Goal: Use online tool/utility: Utilize a website feature to perform a specific function

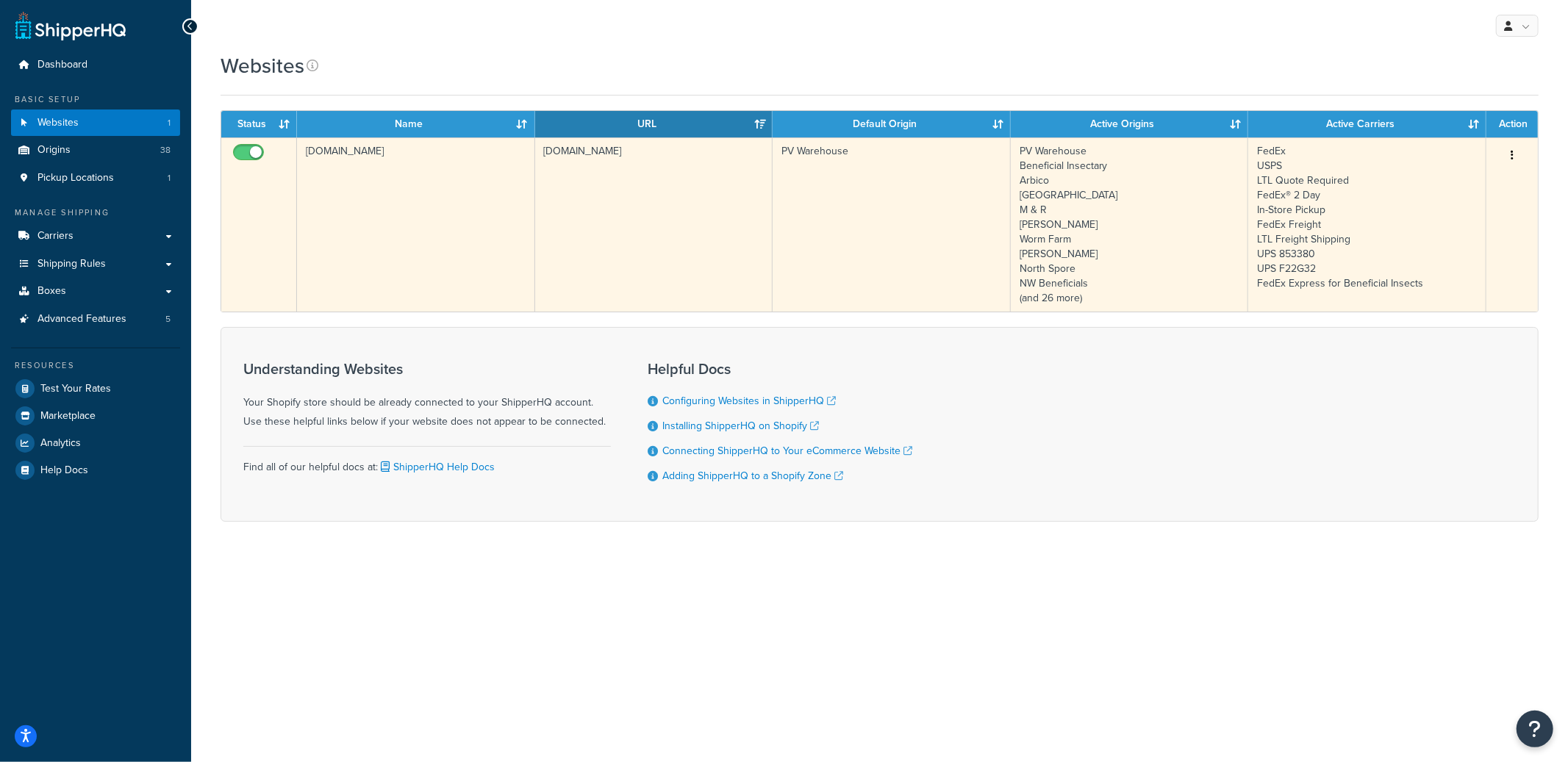
click at [448, 201] on td "groworganic-usd.myshopify.com" at bounding box center [416, 224] width 238 height 174
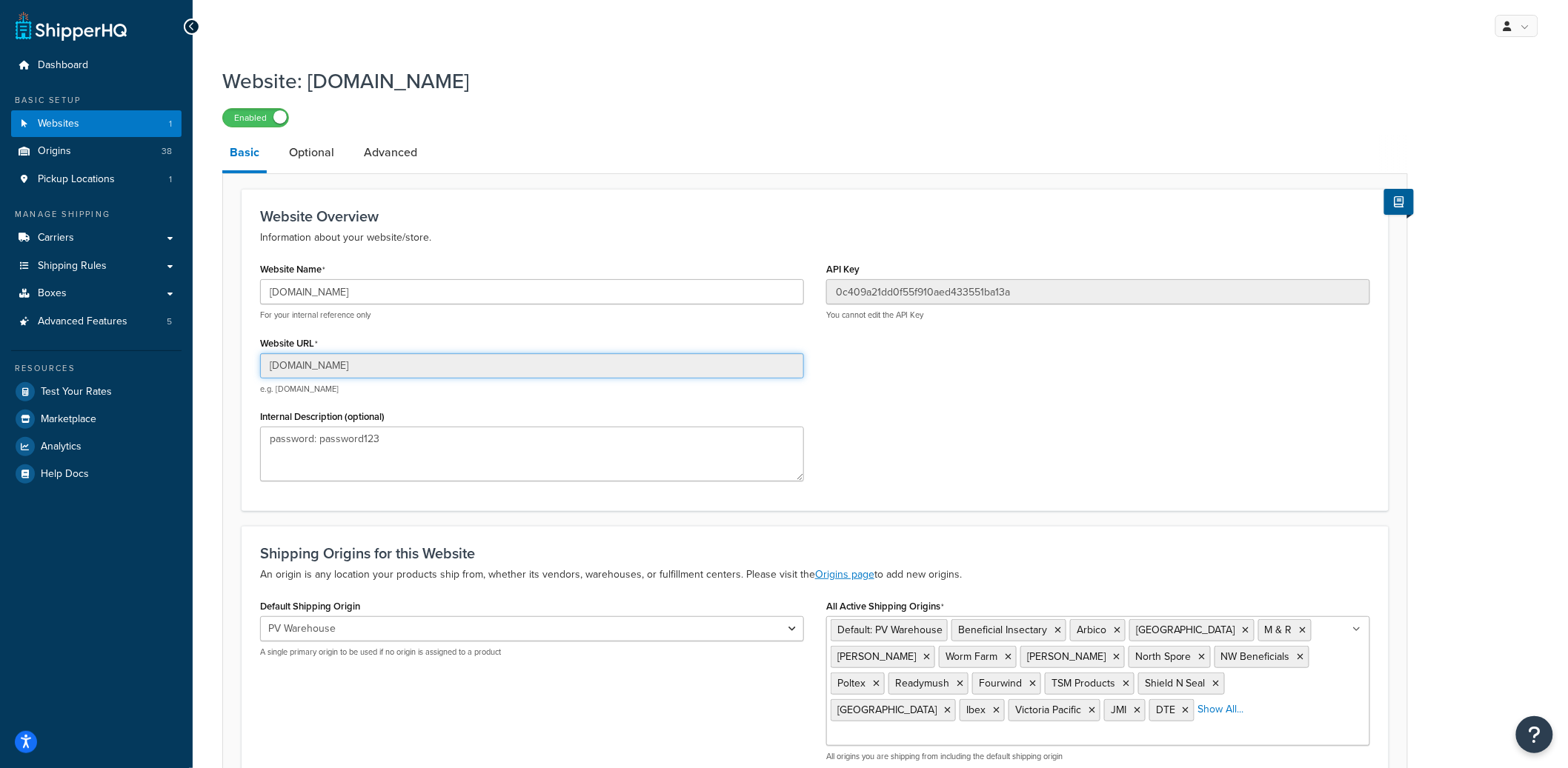
click at [355, 357] on input "[DOMAIN_NAME]" at bounding box center [531, 366] width 543 height 25
click at [355, 357] on input "groworganic-usd.myshopify.com" at bounding box center [531, 366] width 543 height 25
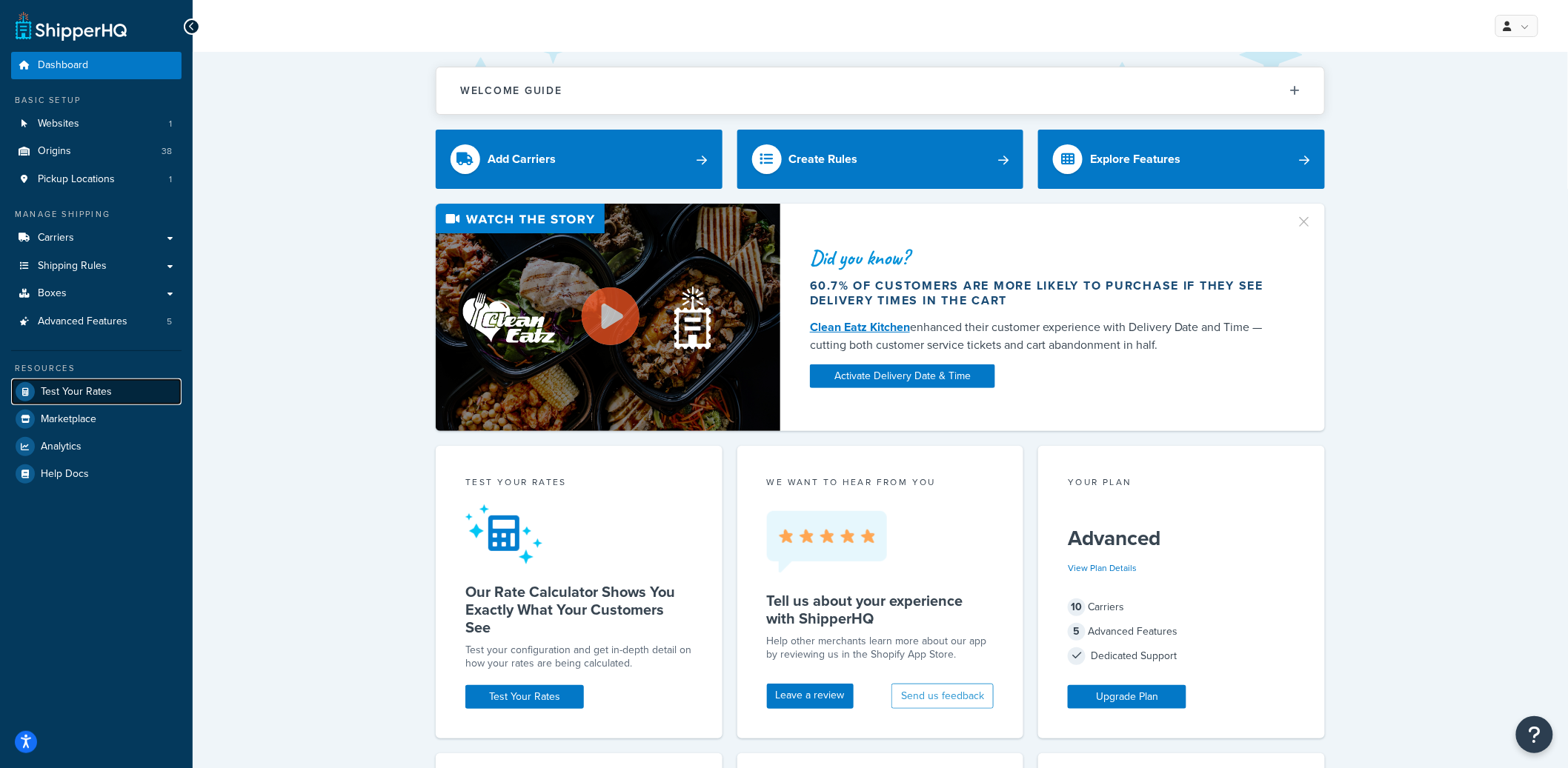
click at [91, 389] on span "Test Your Rates" at bounding box center [76, 392] width 71 height 12
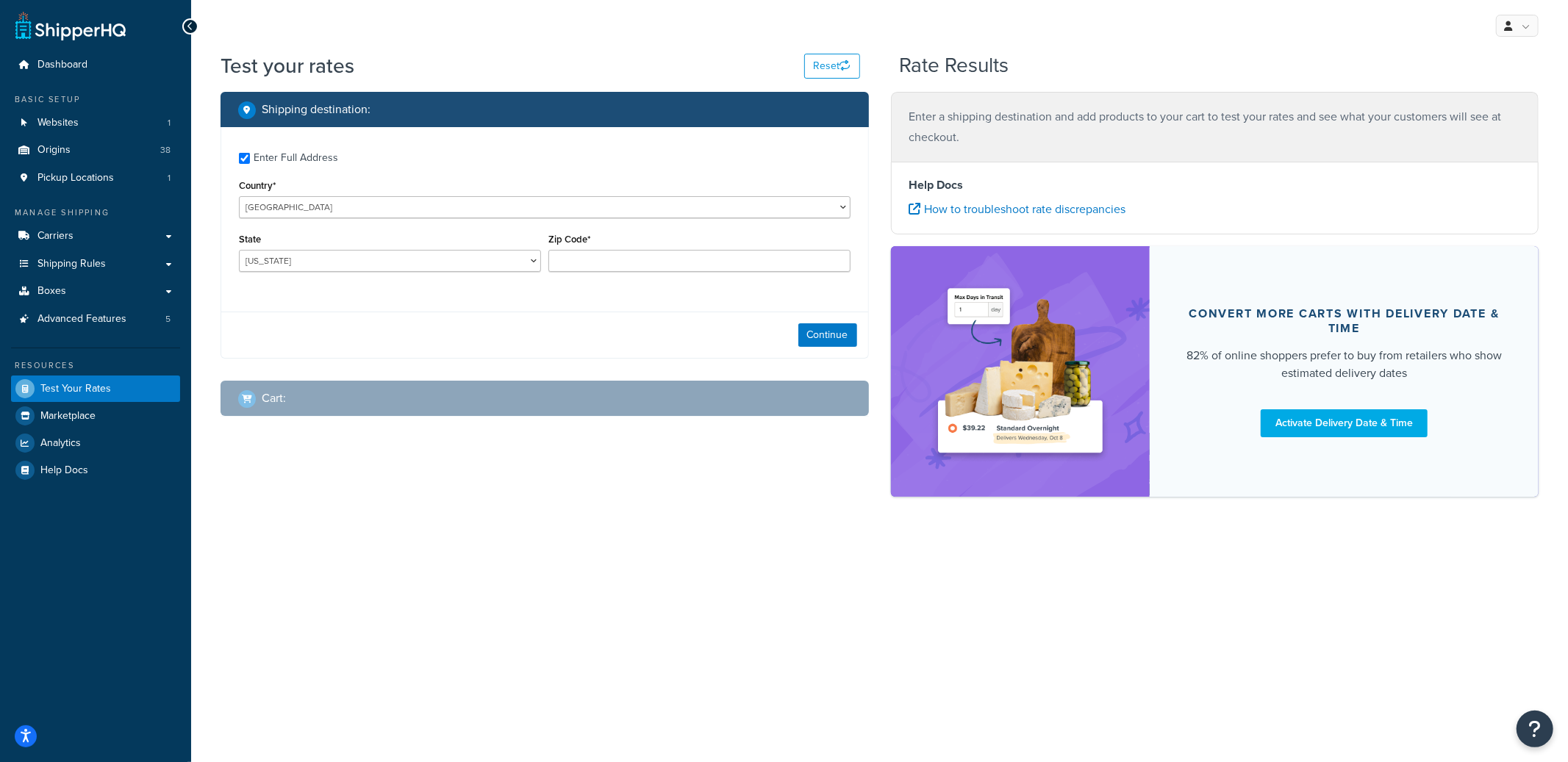
checkbox input "true"
type input "92679"
select select "CA"
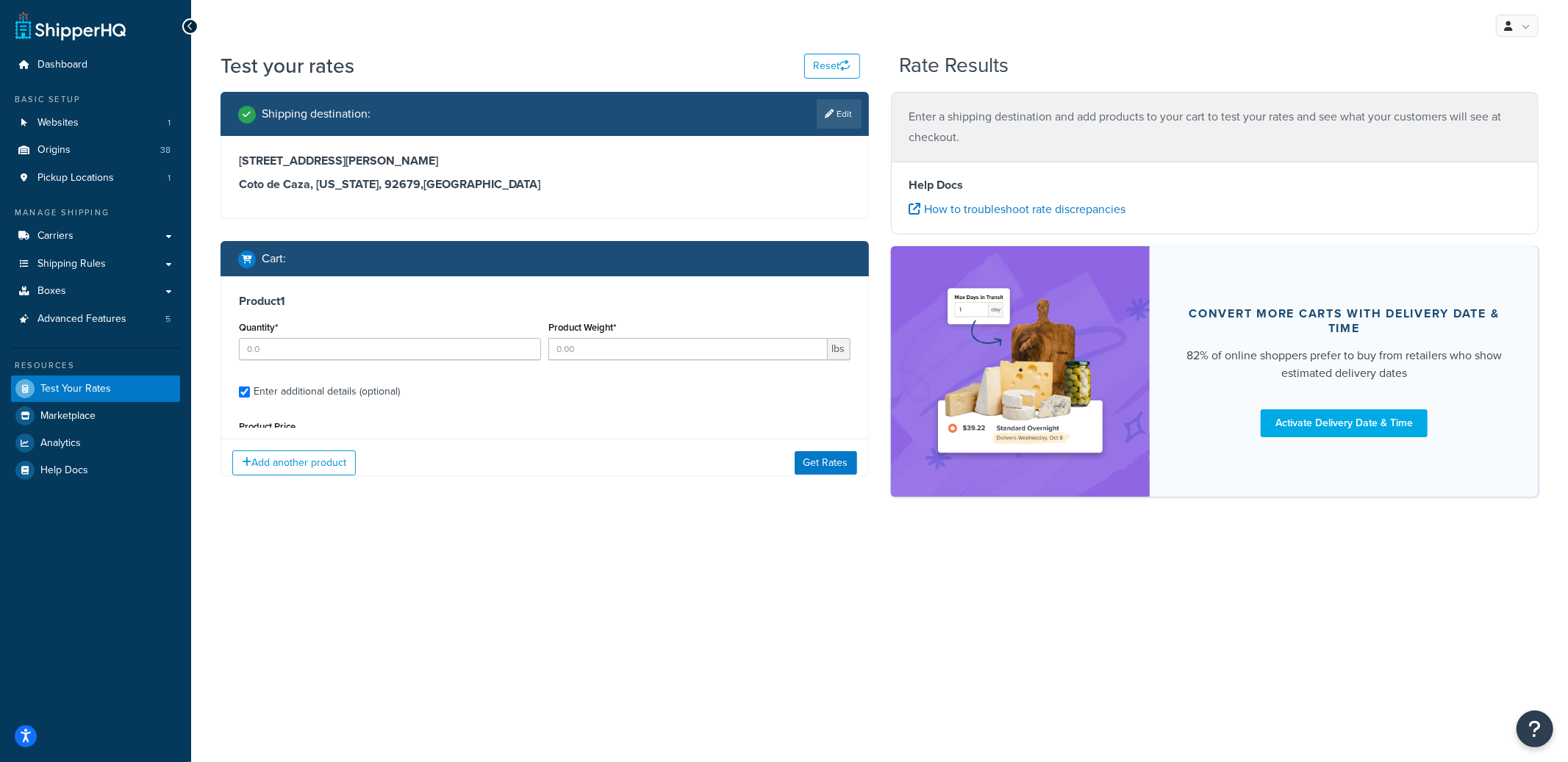
type input "3"
type input "1.05"
type input "10"
select select "84863"
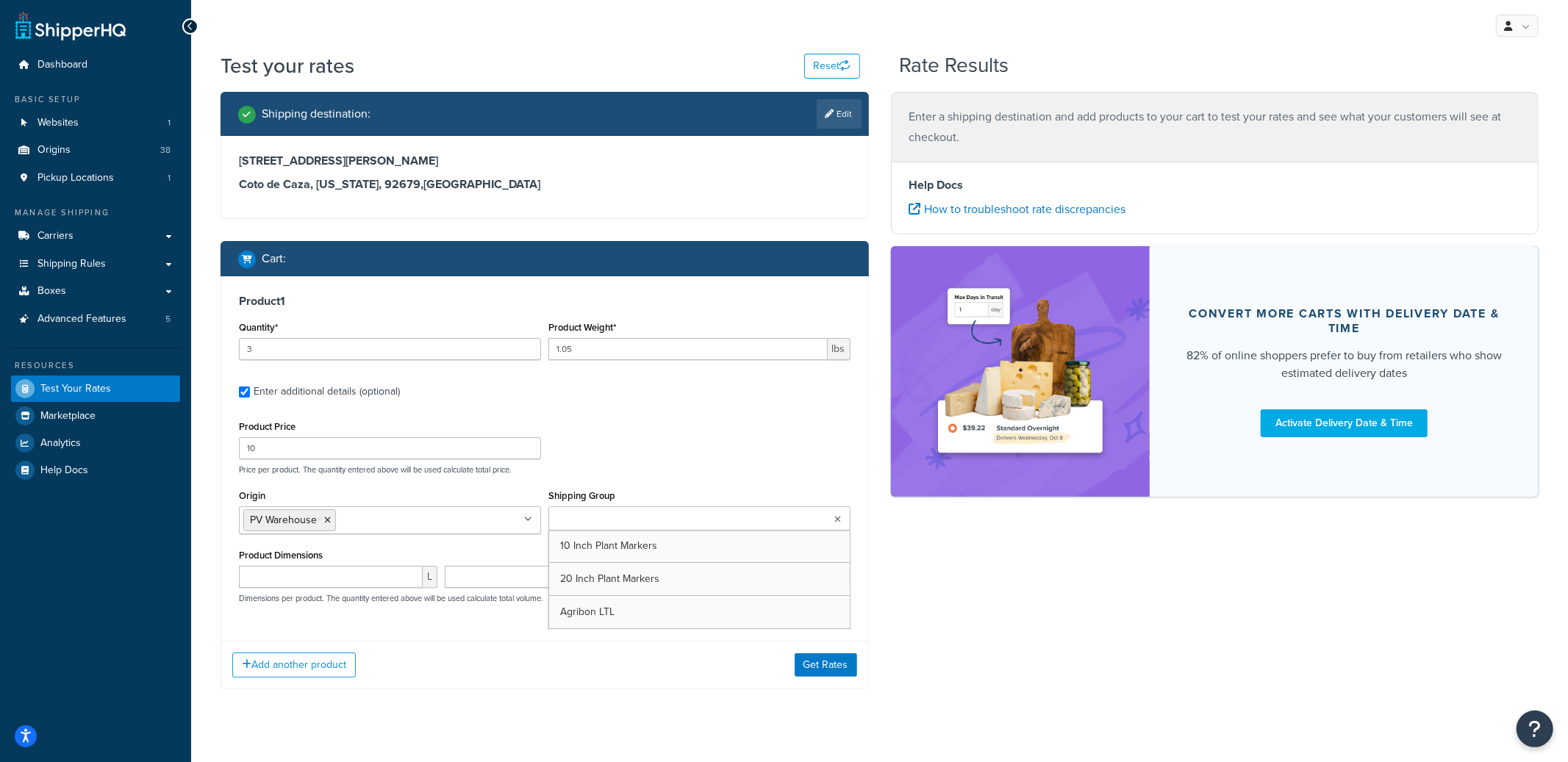
type input "10"
type input "0.025"
type input "4"
type input "5"
type input "2.625"
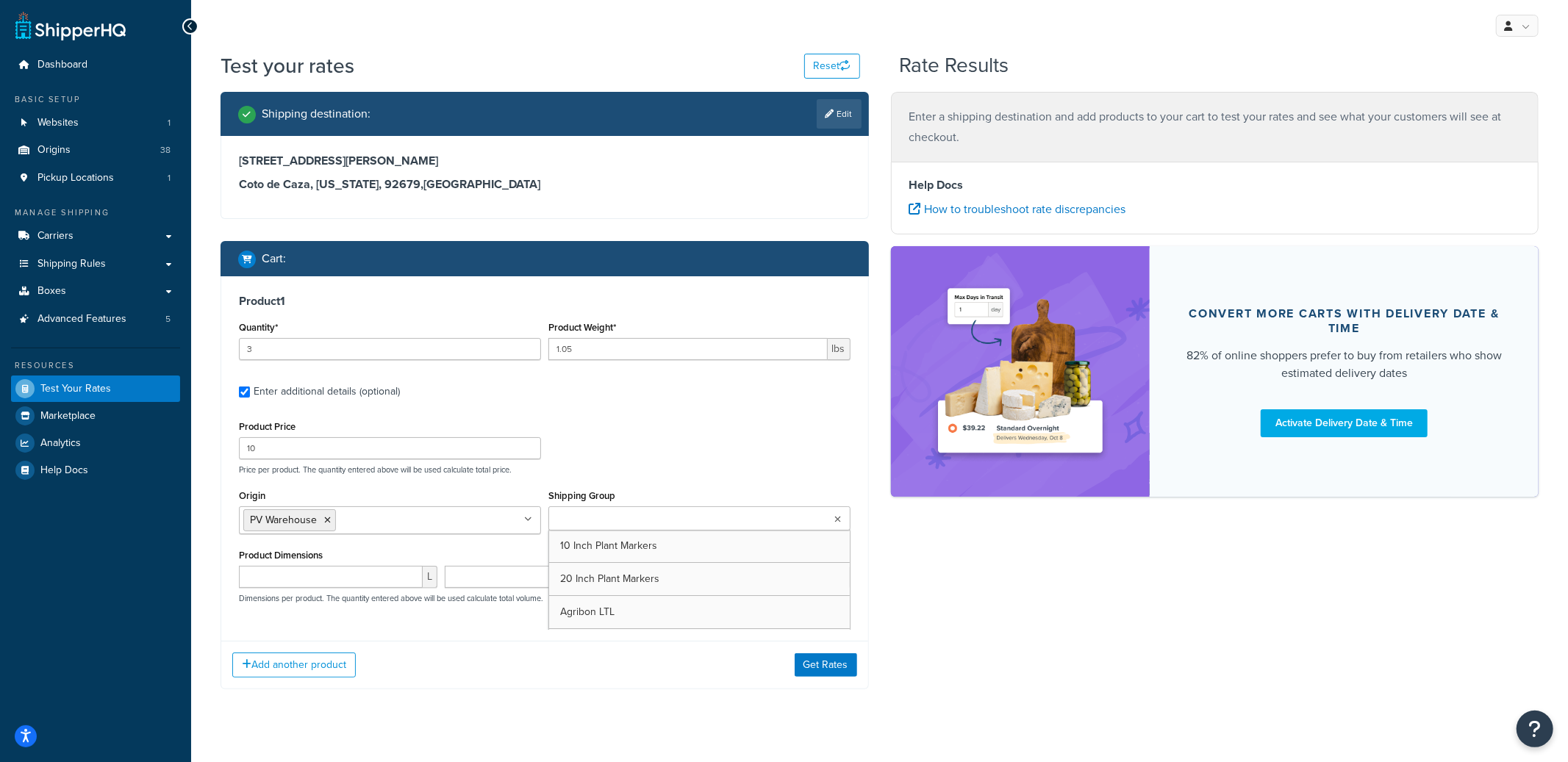
type input ".1"
select select "65279"
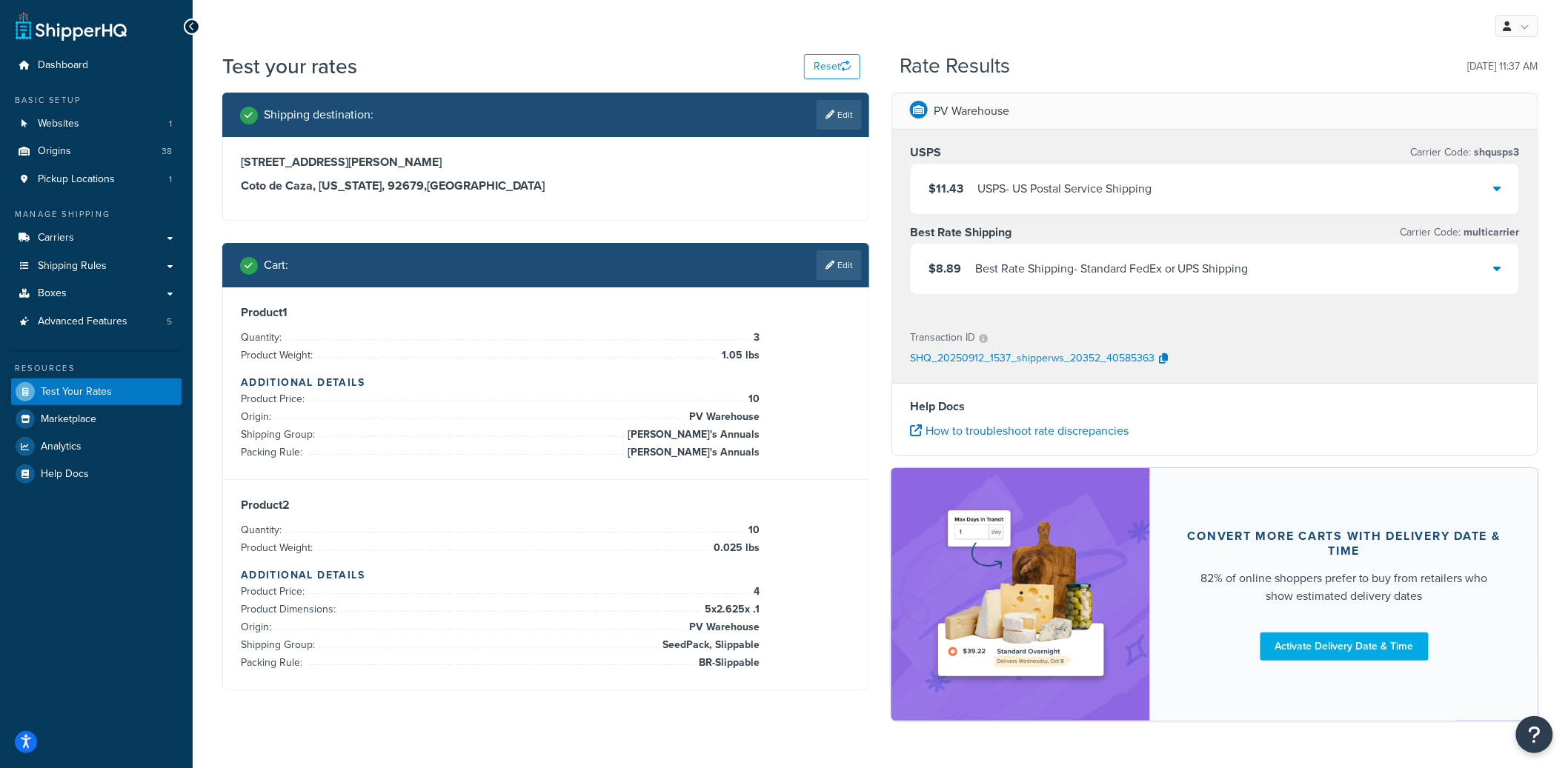
click at [1230, 275] on div "Best Rate Shipping - Standard FedEx or UPS Shipping" at bounding box center [1111, 269] width 273 height 21
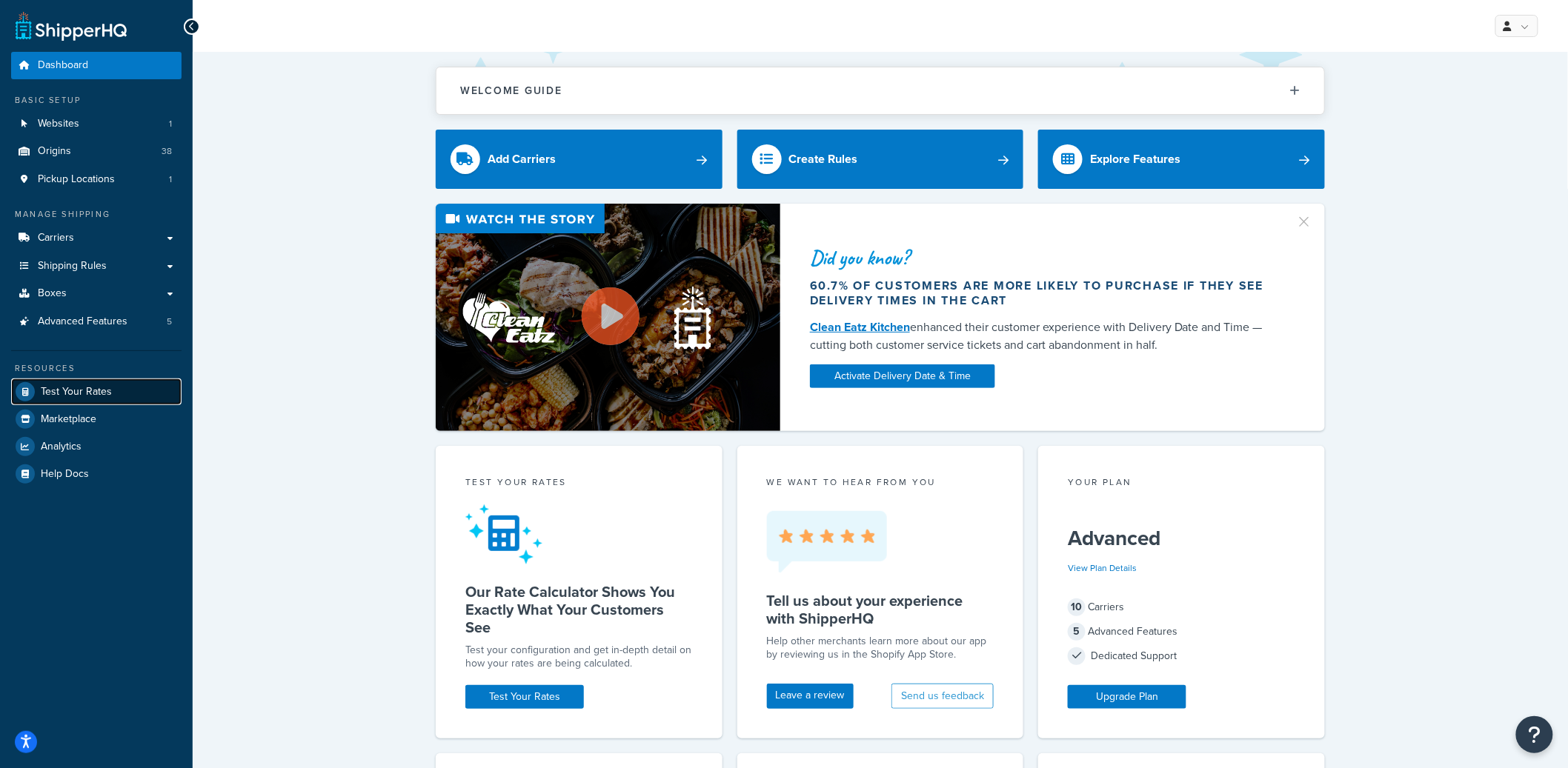
click at [95, 386] on span "Test Your Rates" at bounding box center [76, 392] width 71 height 12
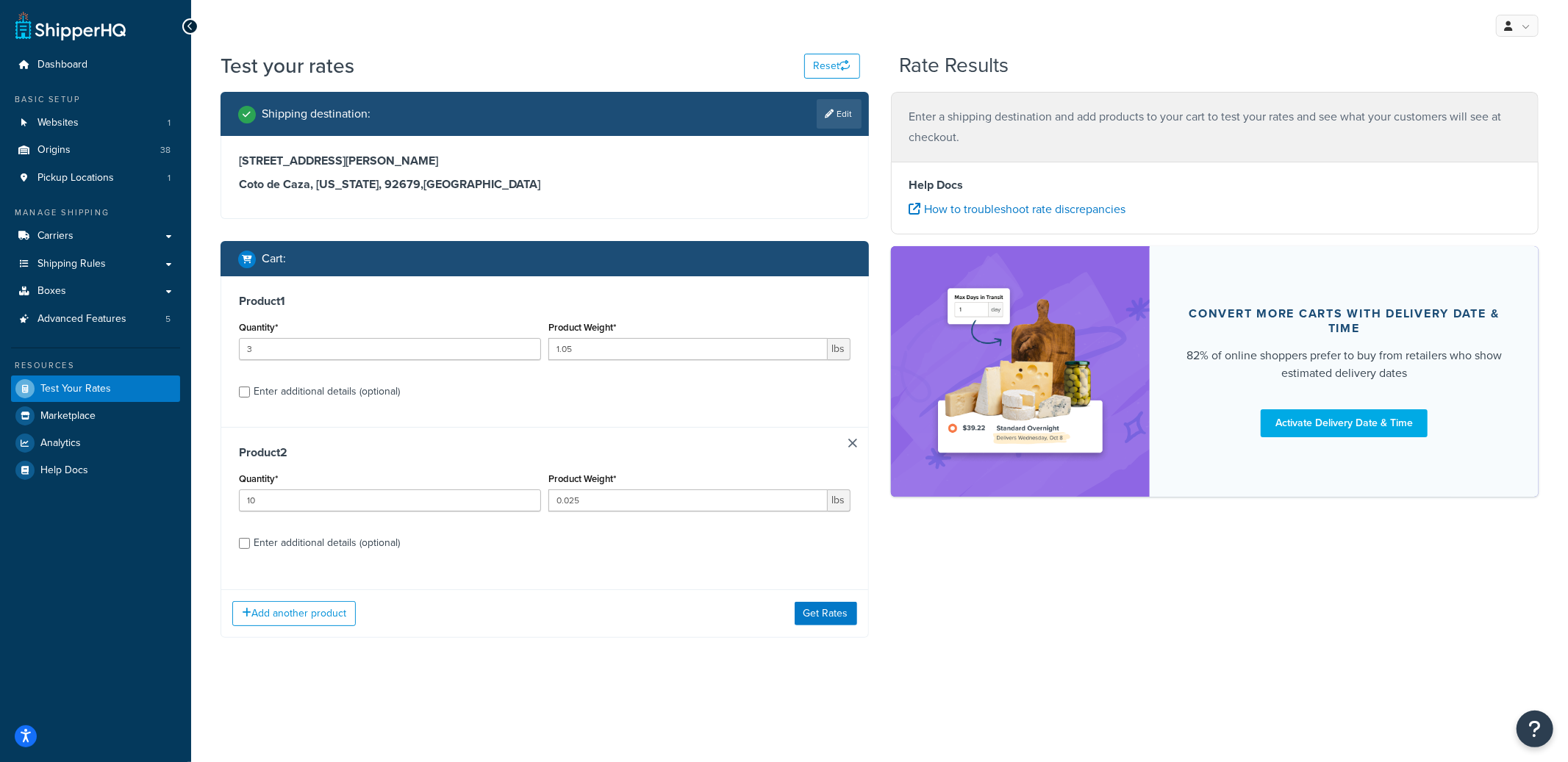
click at [350, 395] on div "Enter additional details (optional)" at bounding box center [326, 391] width 146 height 21
click at [250, 395] on input "Enter additional details (optional)" at bounding box center [244, 391] width 11 height 11
checkbox input "true"
select select "84863"
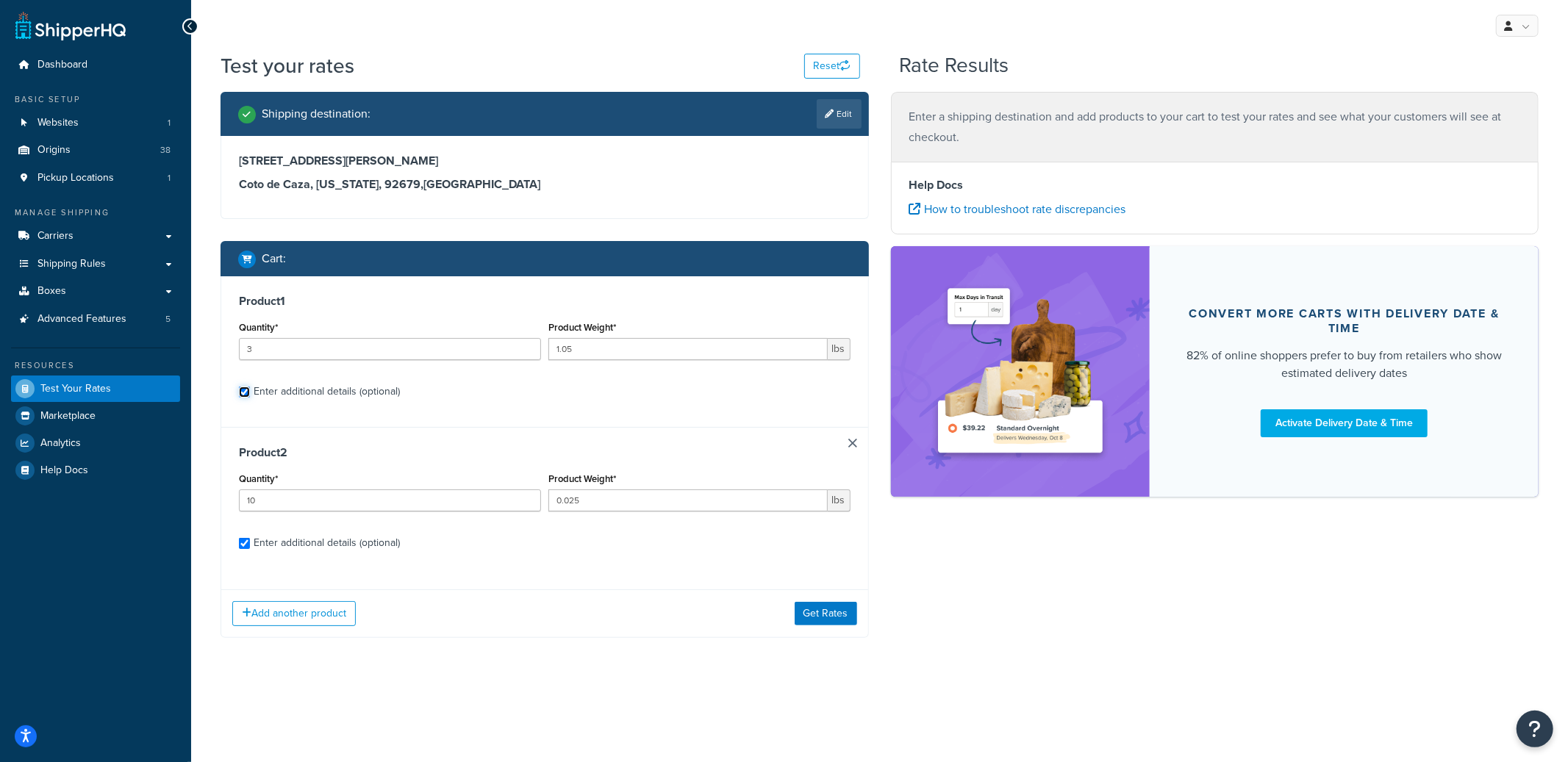
select select "65279"
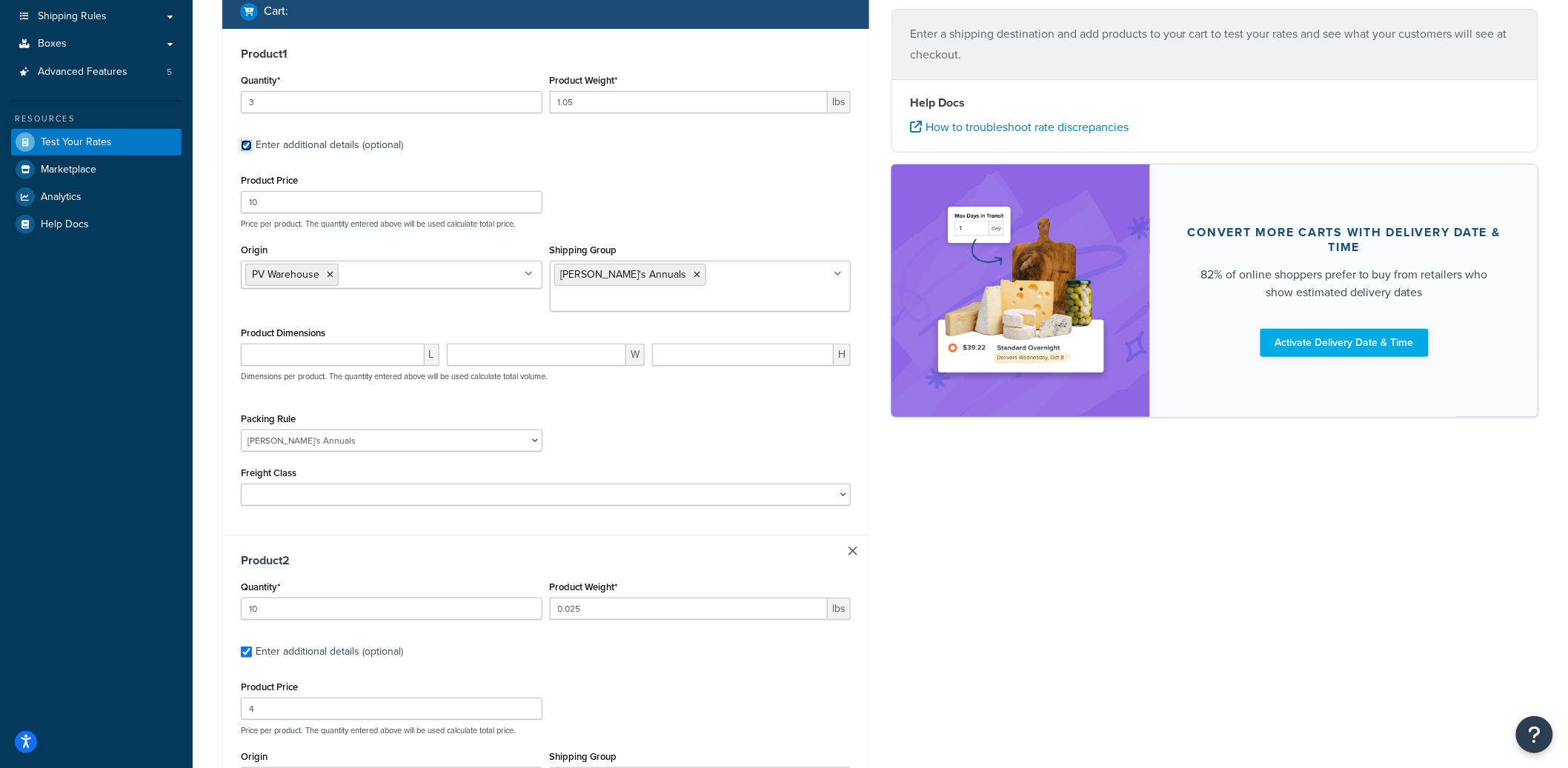
scroll to position [250, 0]
click at [347, 105] on input "3" at bounding box center [391, 102] width 301 height 22
type input "10"
type input "0.025"
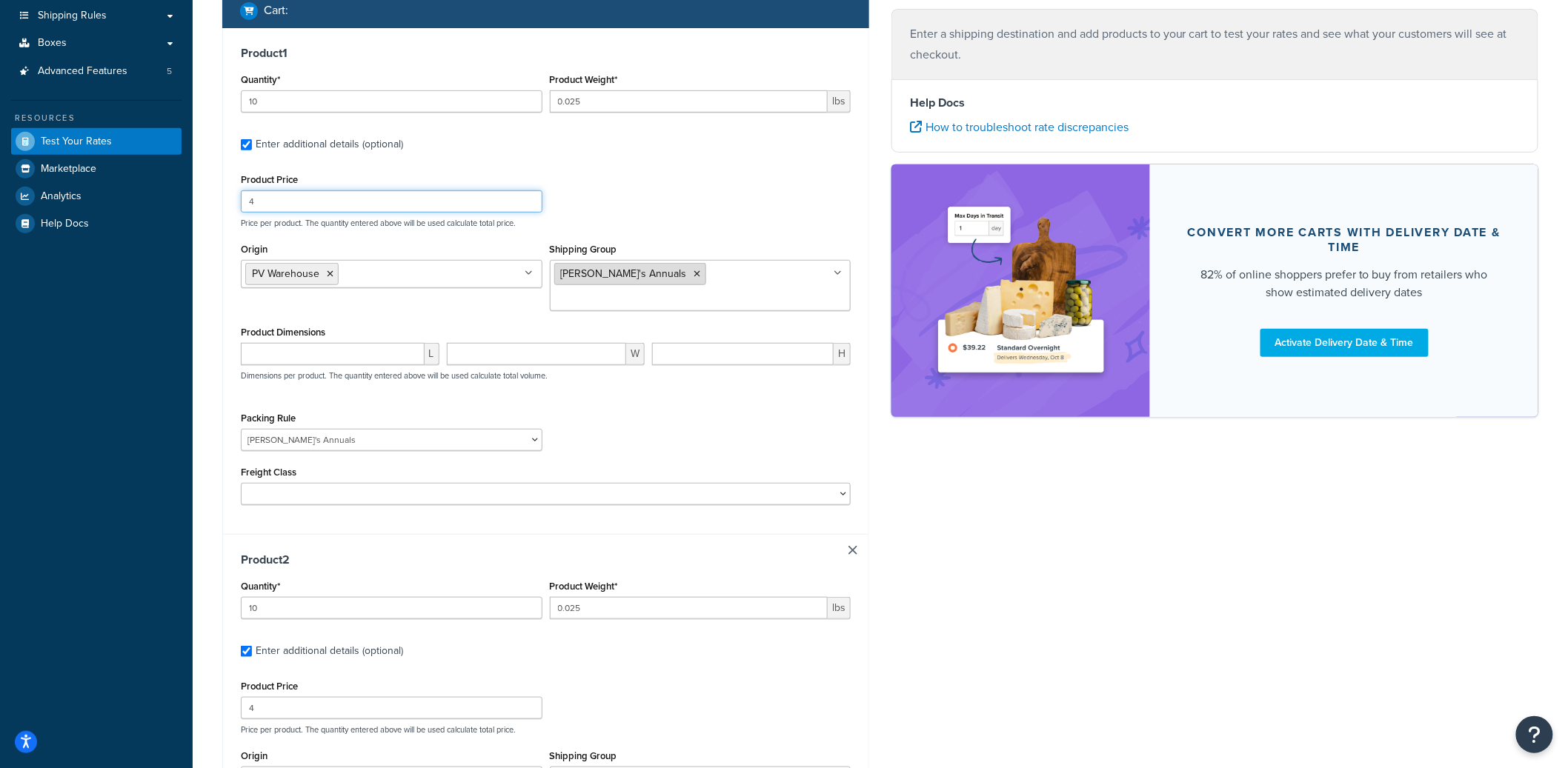
type input "4"
click at [694, 270] on icon at bounding box center [697, 274] width 7 height 9
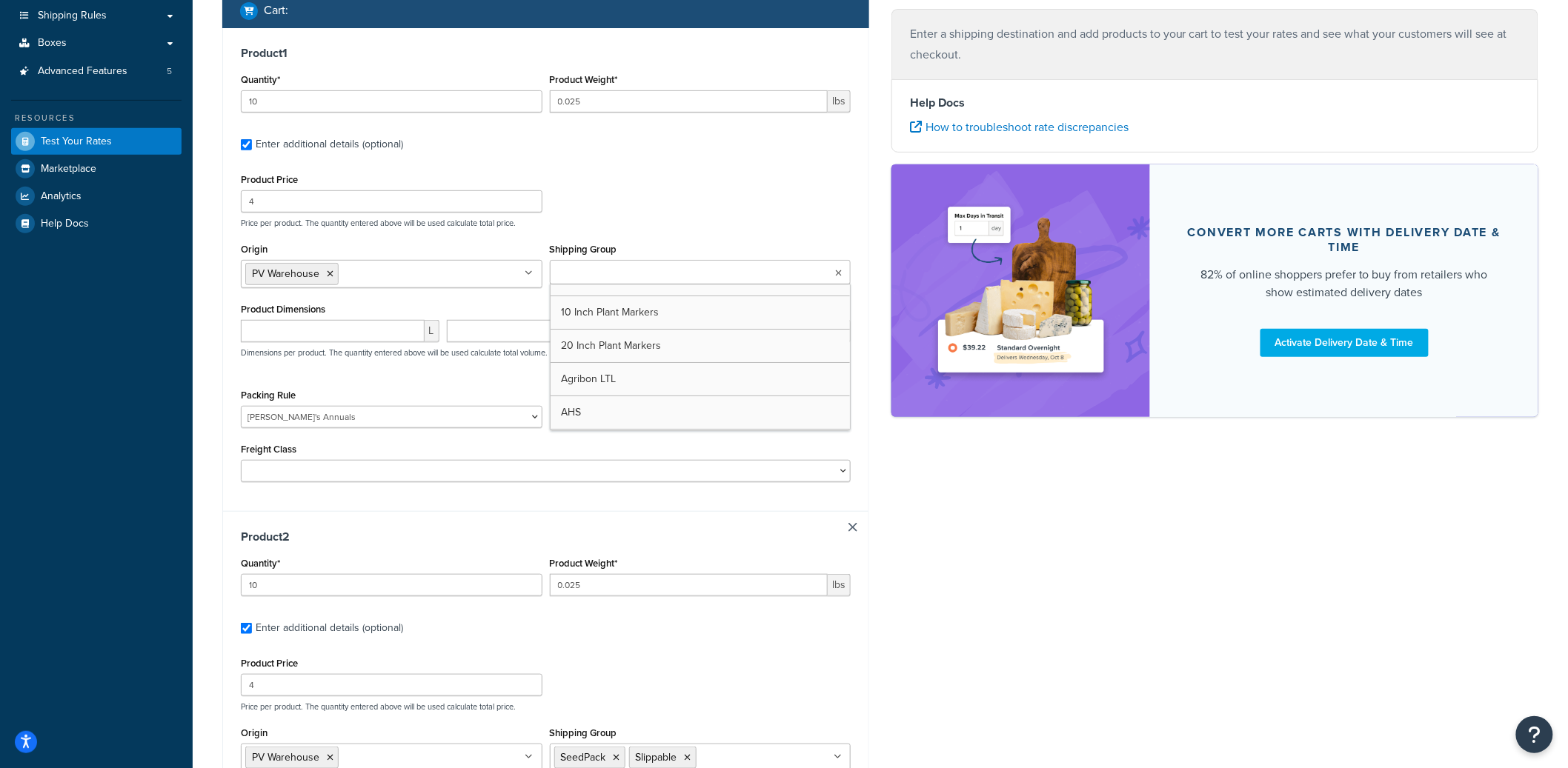
click at [638, 272] on input "Shipping Group" at bounding box center [620, 274] width 131 height 17
type input "seed"
type input "slip"
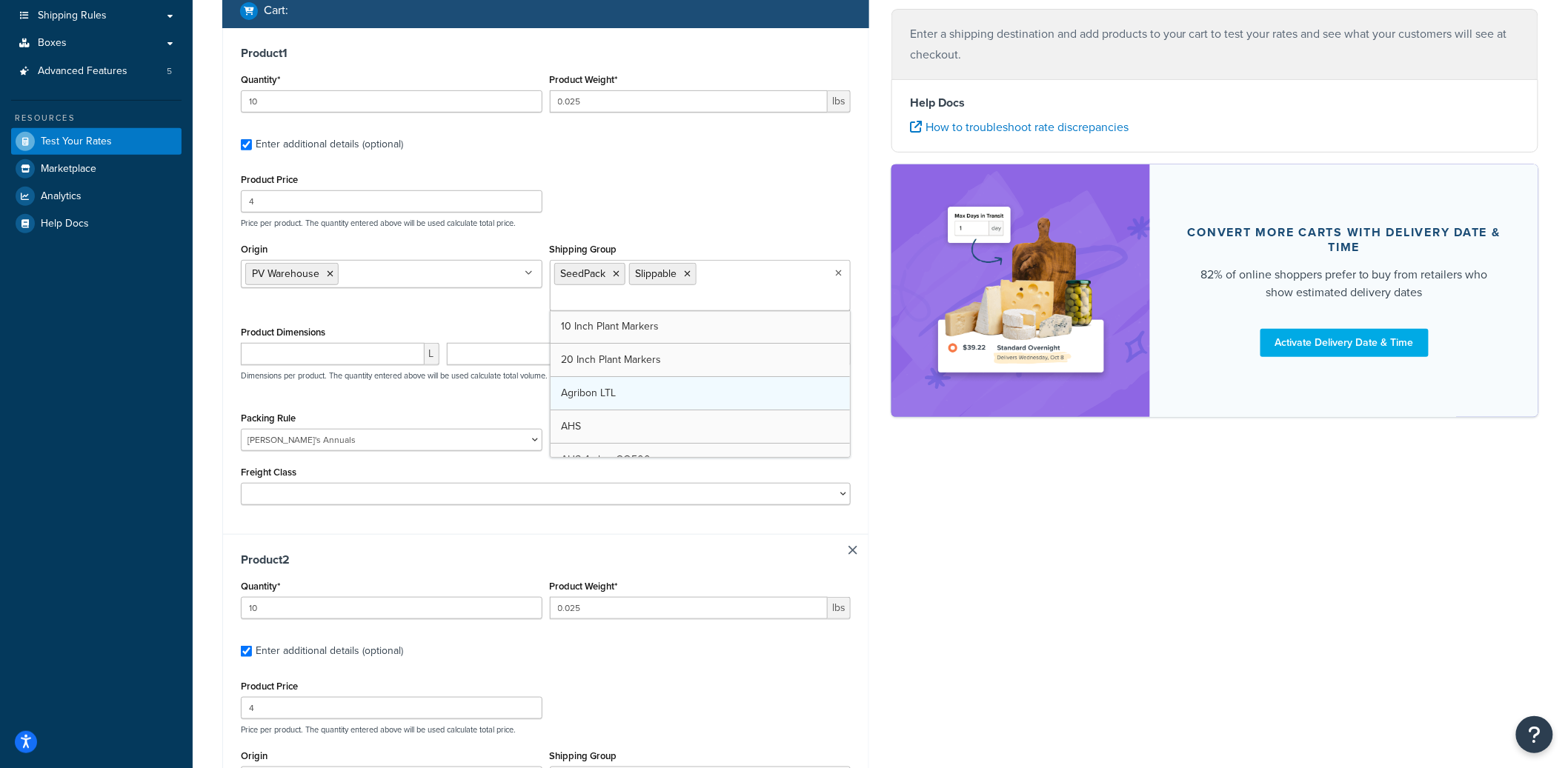
click at [628, 173] on div "Product Price 4 Price per product. The quantity entered above will be used calc…" at bounding box center [546, 199] width 618 height 58
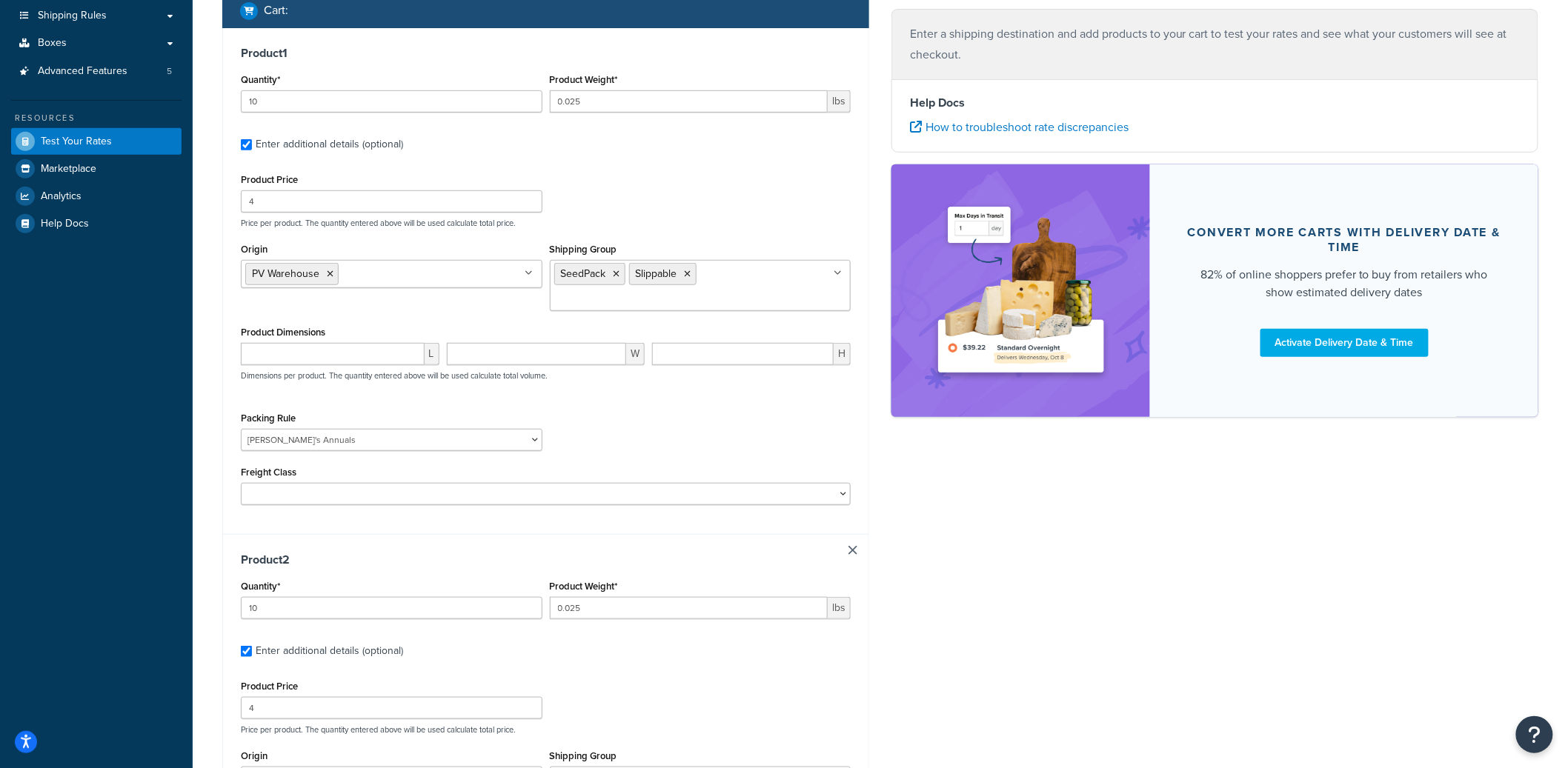
click at [850, 546] on link at bounding box center [852, 550] width 9 height 9
checkbox input "false"
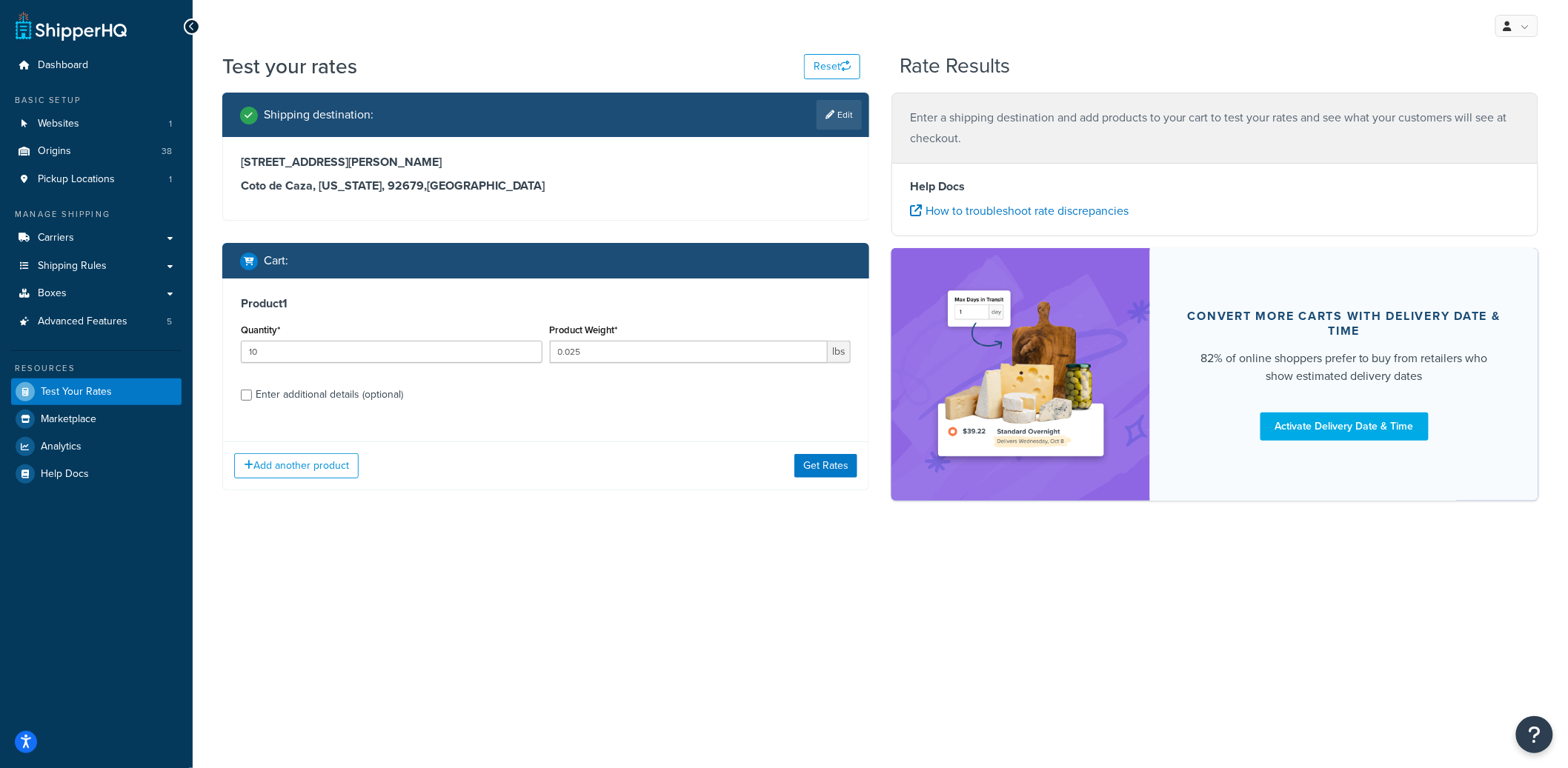
scroll to position [0, 0]
click at [822, 479] on div "Add another product Get Rates" at bounding box center [548, 466] width 652 height 48
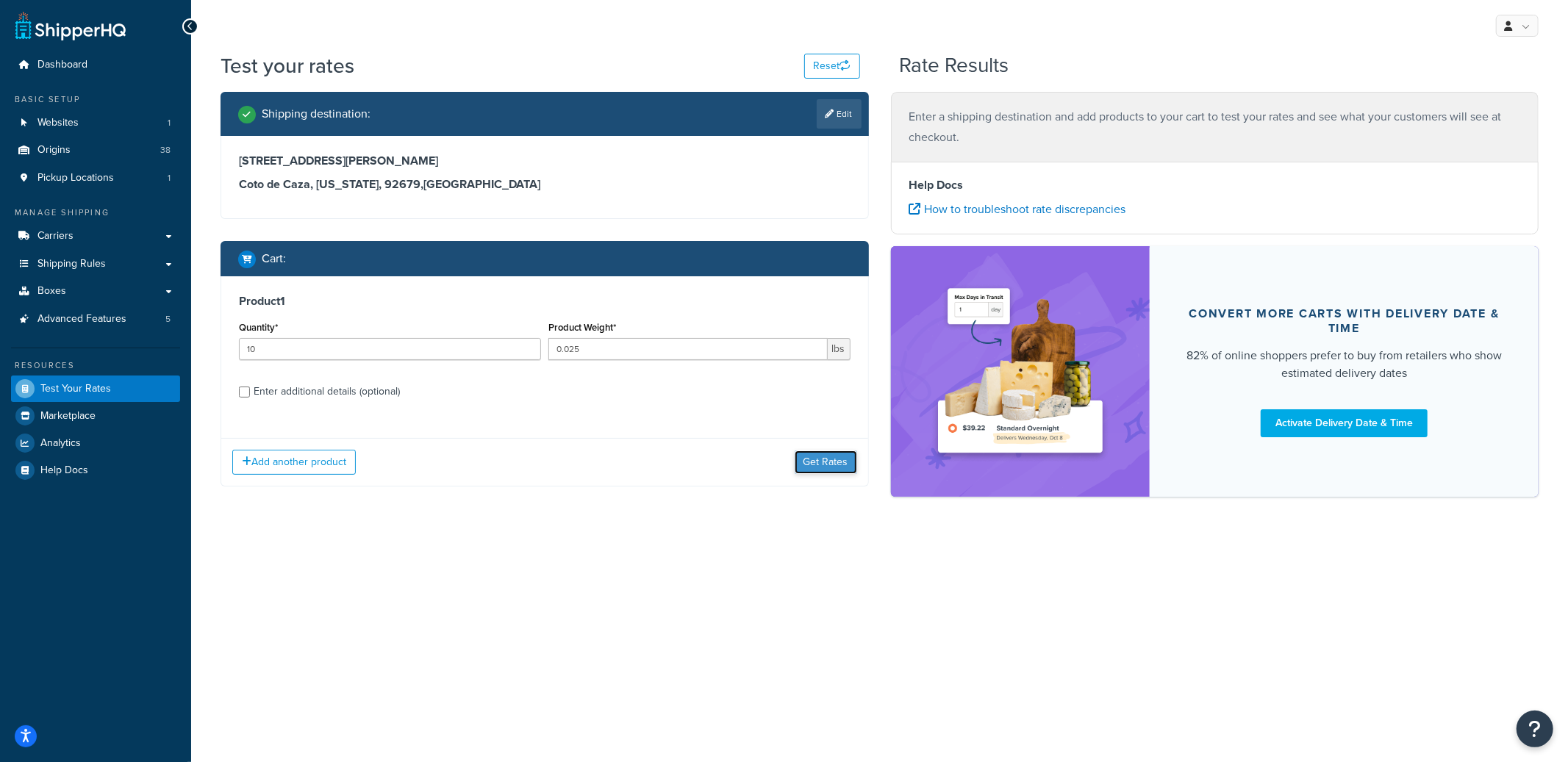
click at [822, 468] on button "Get Rates" at bounding box center [826, 462] width 63 height 23
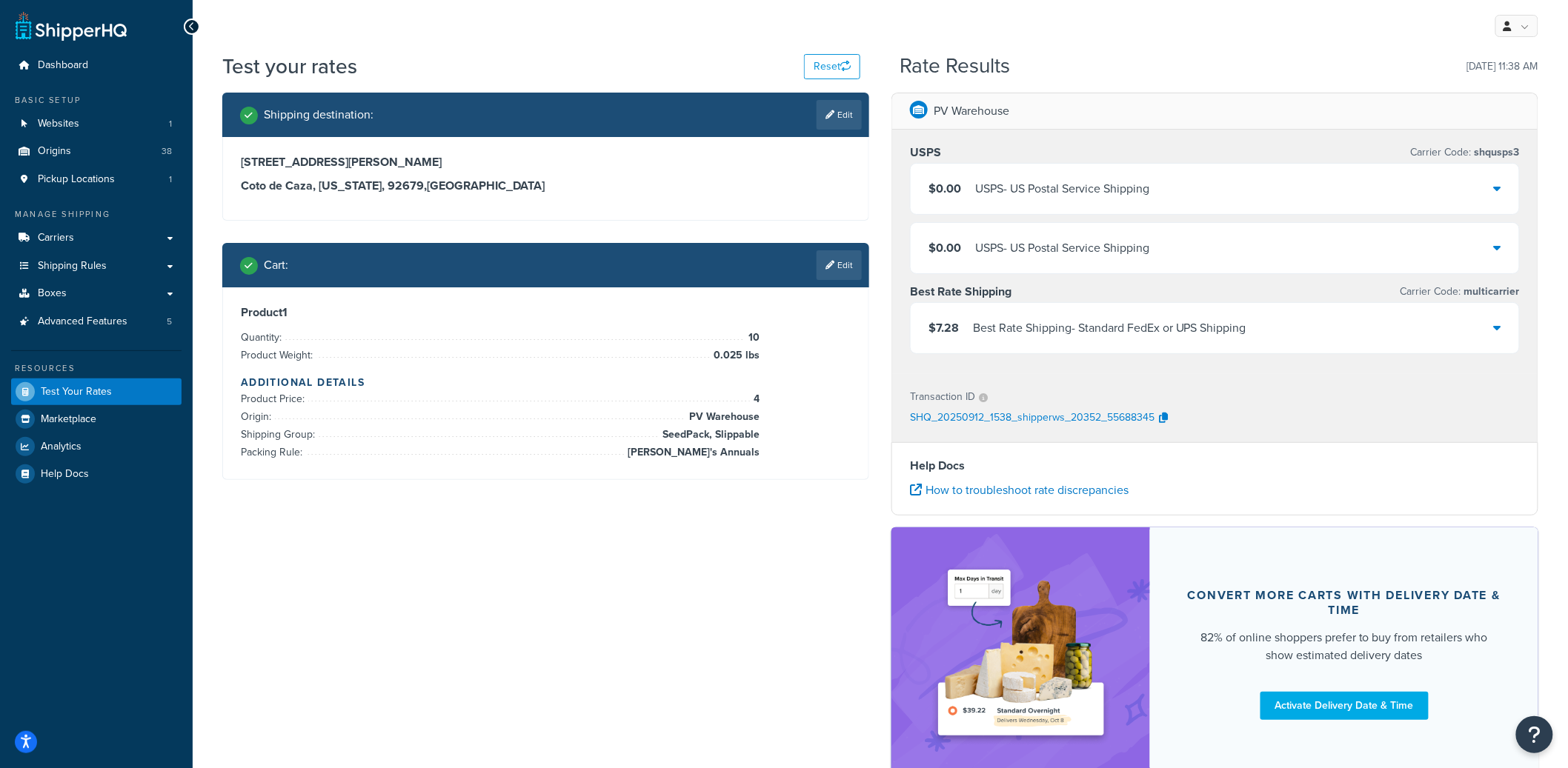
click at [1108, 326] on div "Best Rate Shipping - Standard FedEx or UPS Shipping" at bounding box center [1109, 328] width 273 height 21
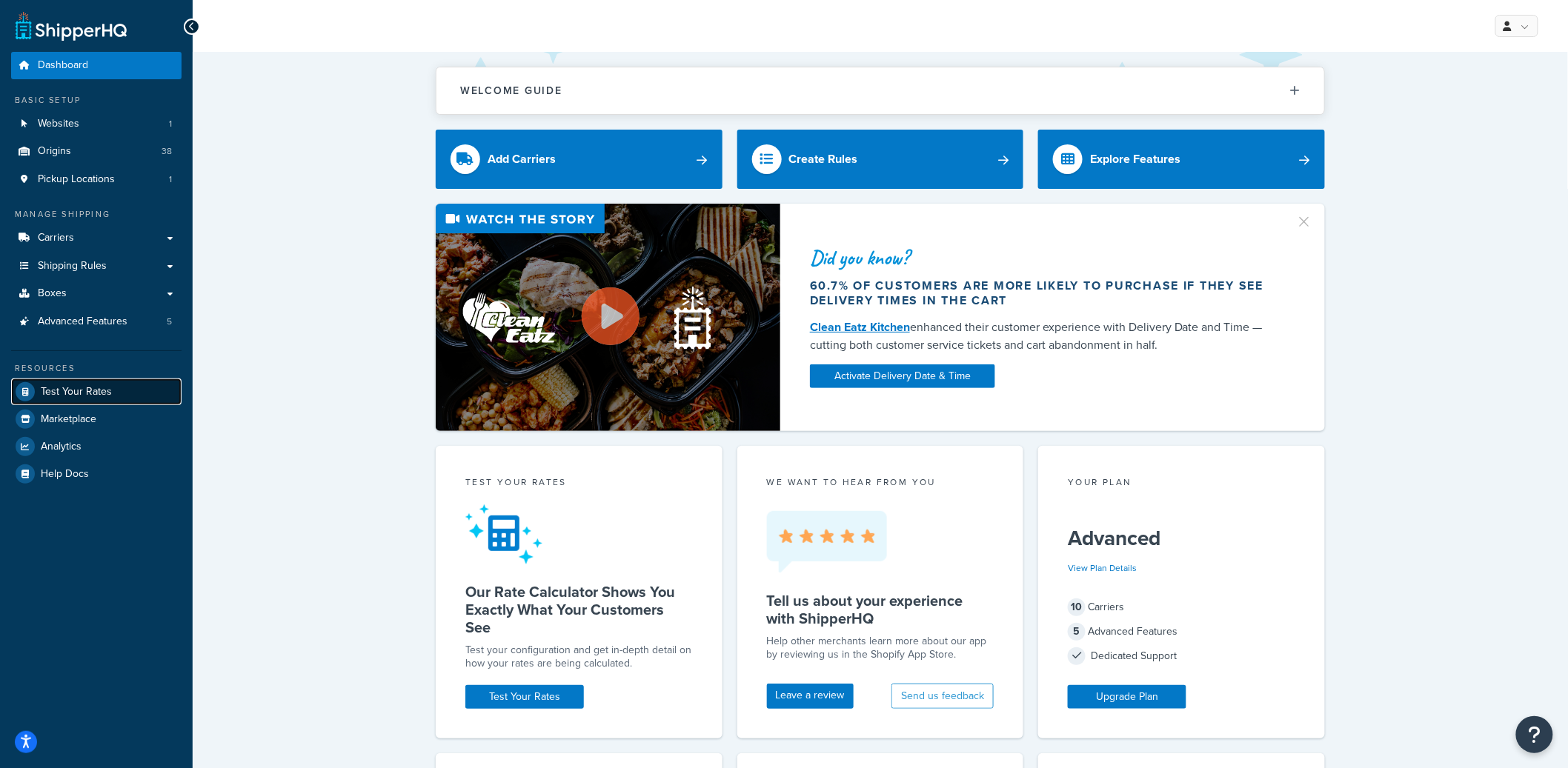
click at [106, 386] on span "Test Your Rates" at bounding box center [76, 392] width 71 height 12
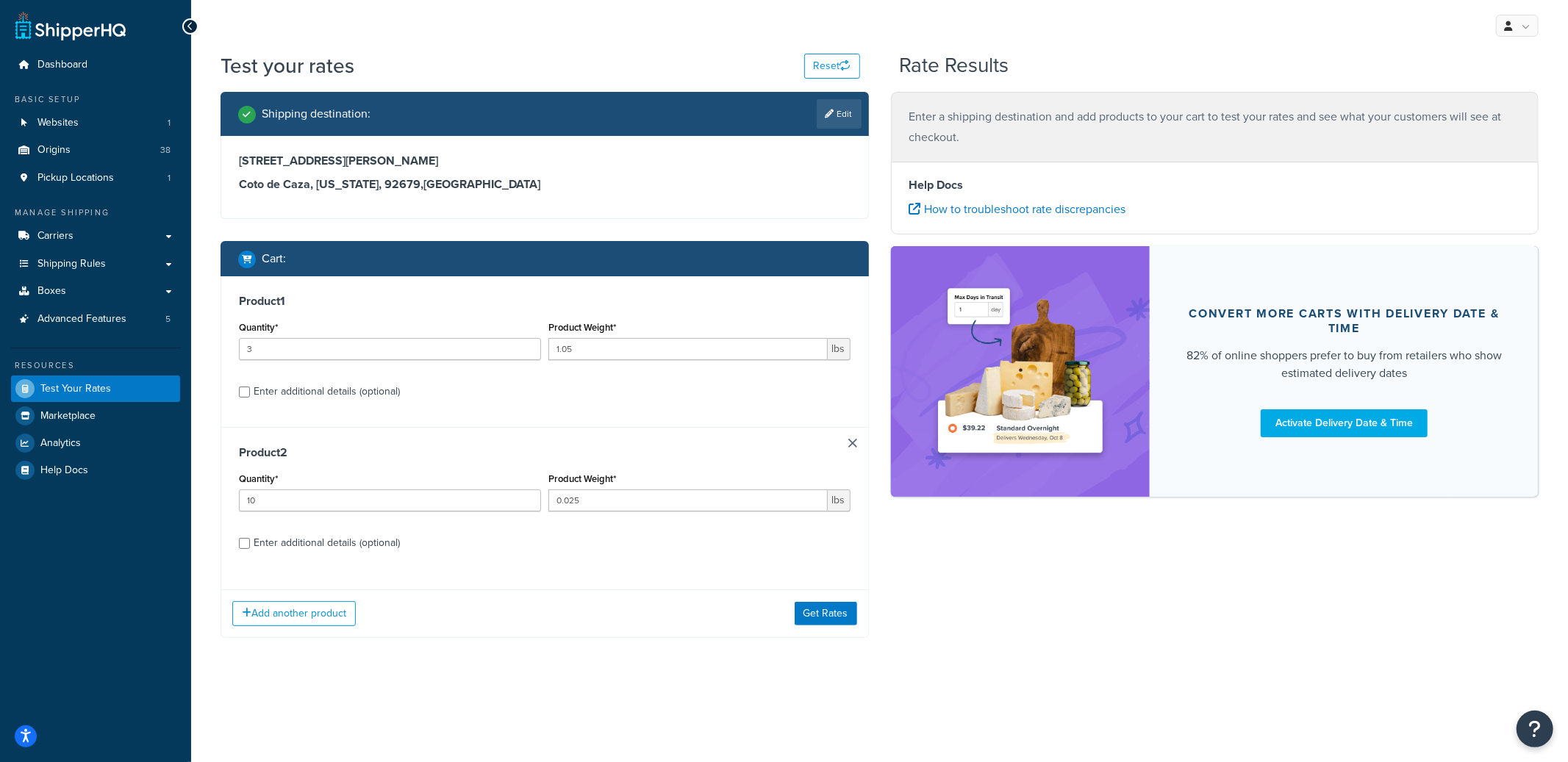
click at [850, 441] on link at bounding box center [852, 443] width 9 height 9
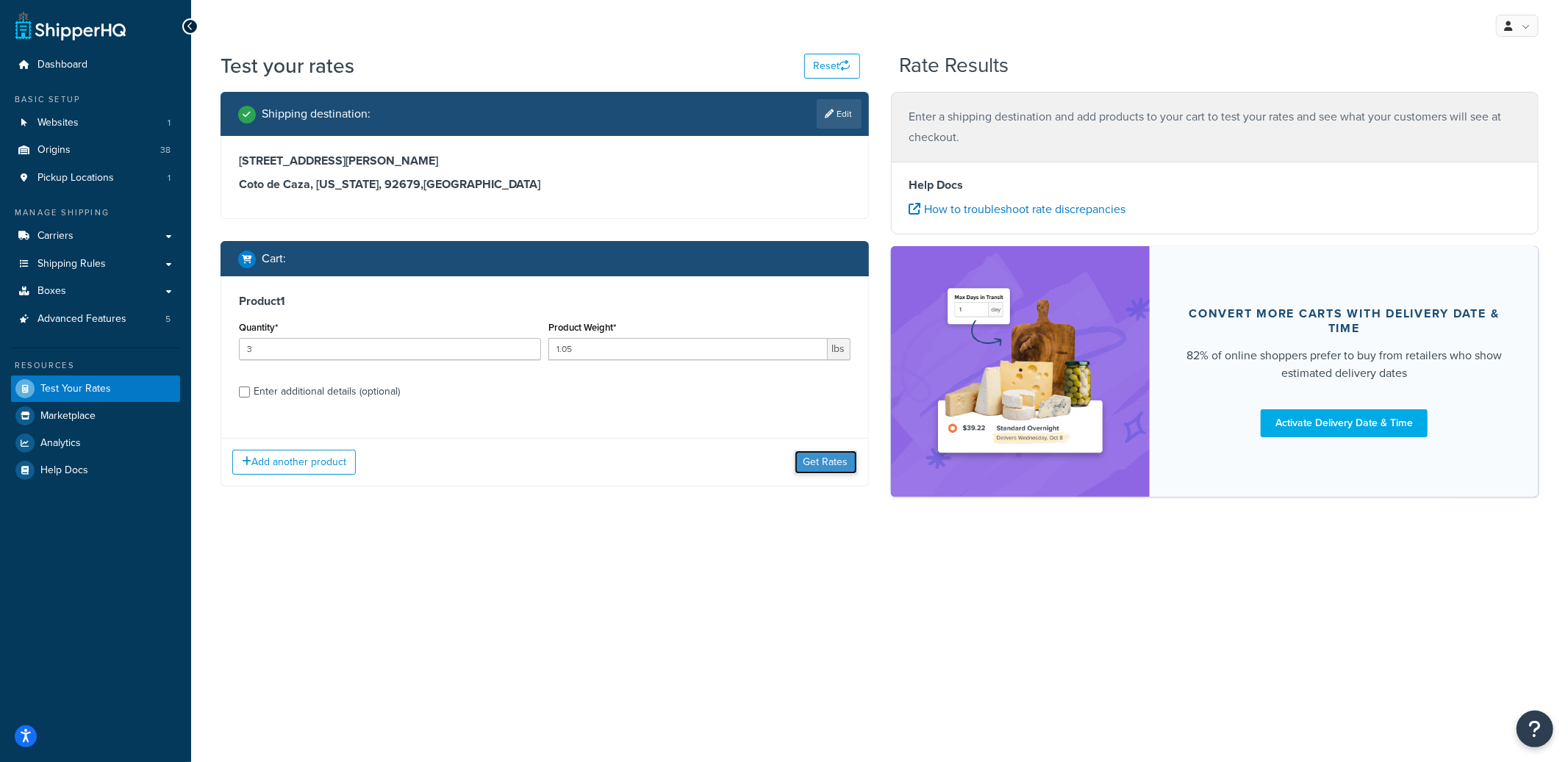
click at [835, 460] on button "Get Rates" at bounding box center [826, 462] width 63 height 23
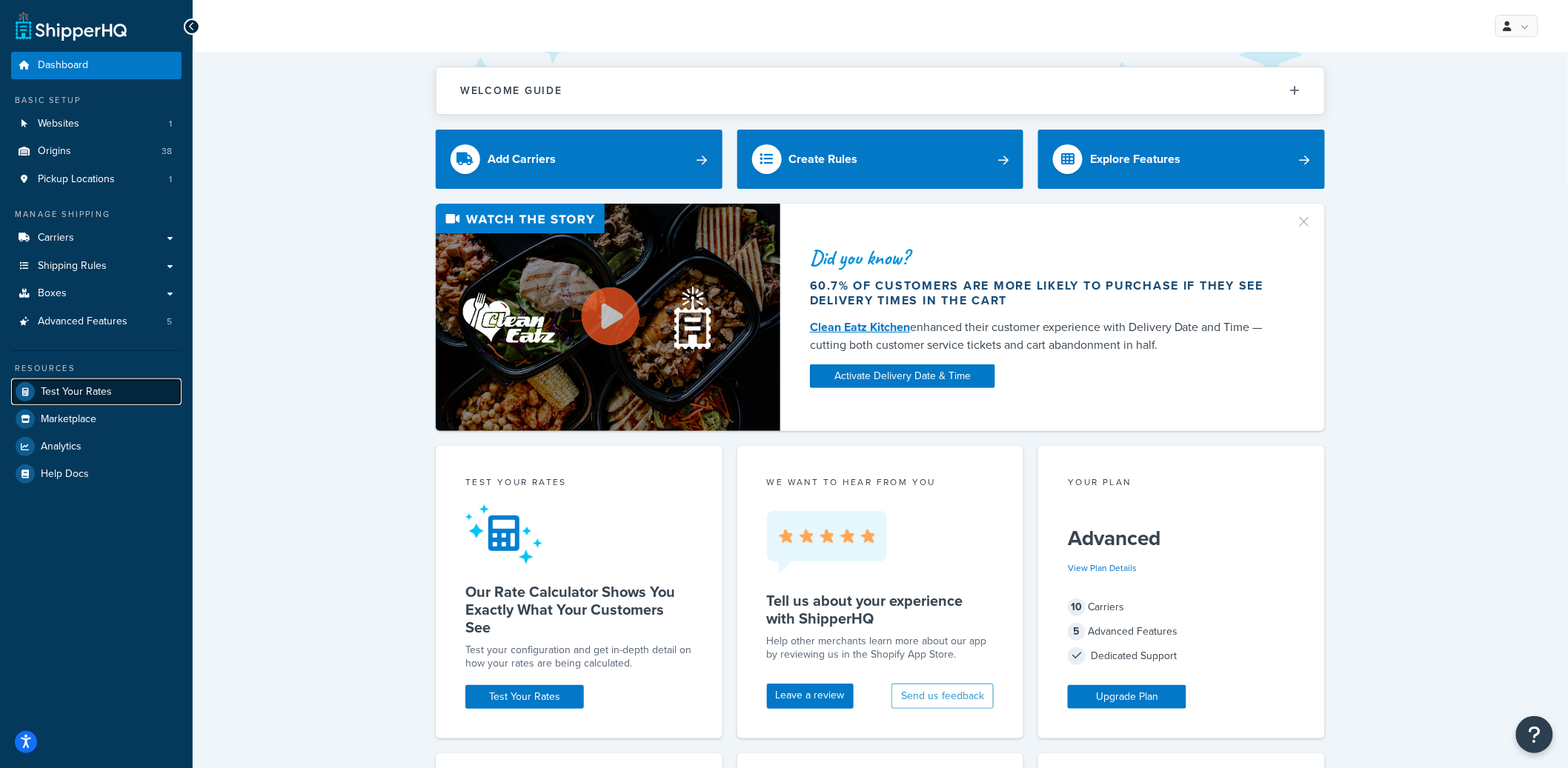
click at [98, 394] on span "Test Your Rates" at bounding box center [76, 392] width 71 height 12
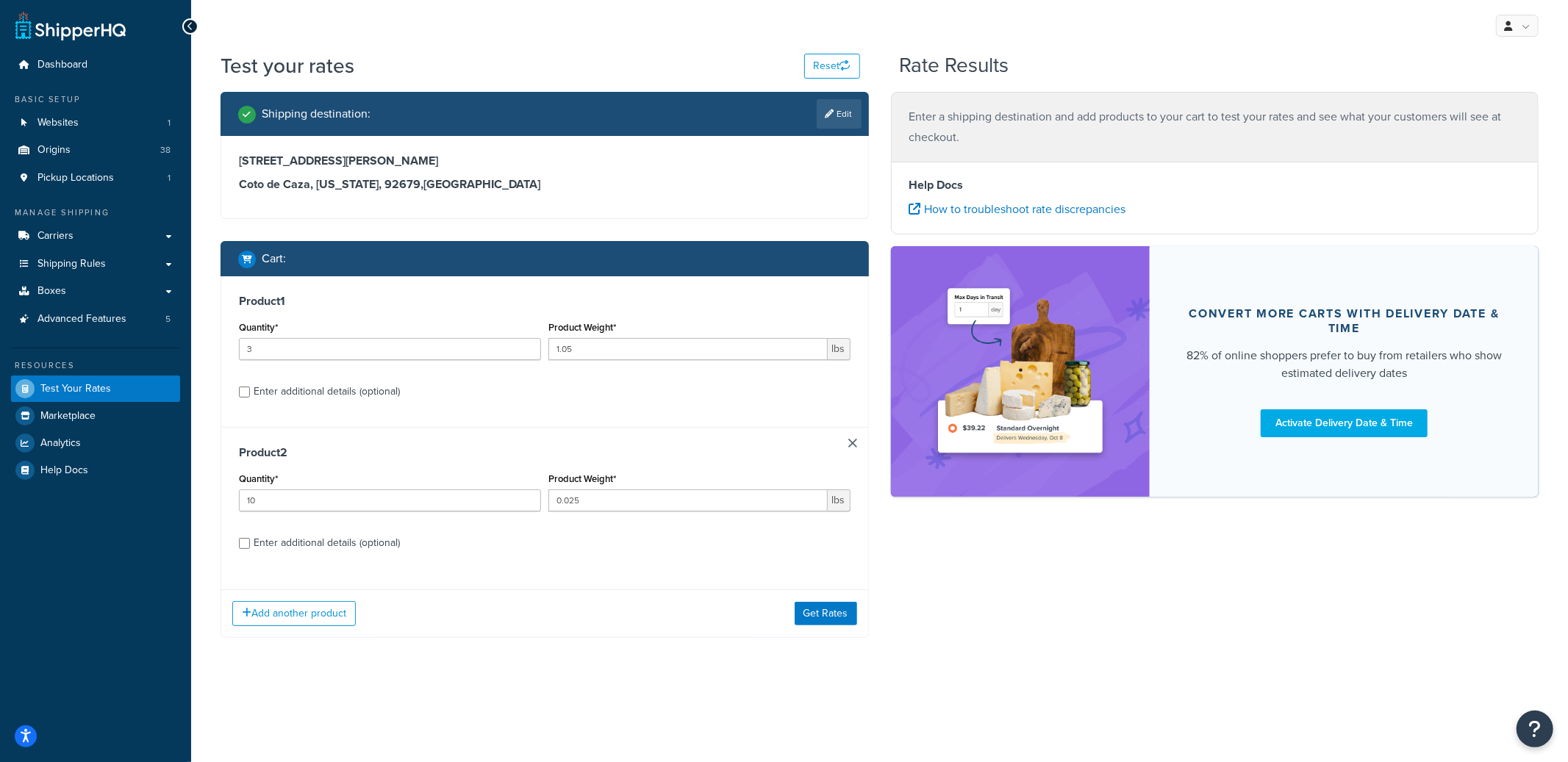
click at [339, 539] on div "Enter additional details (optional)" at bounding box center [326, 542] width 146 height 21
click at [250, 539] on input "Enter additional details (optional)" at bounding box center [244, 543] width 11 height 11
checkbox input "true"
select select "84863"
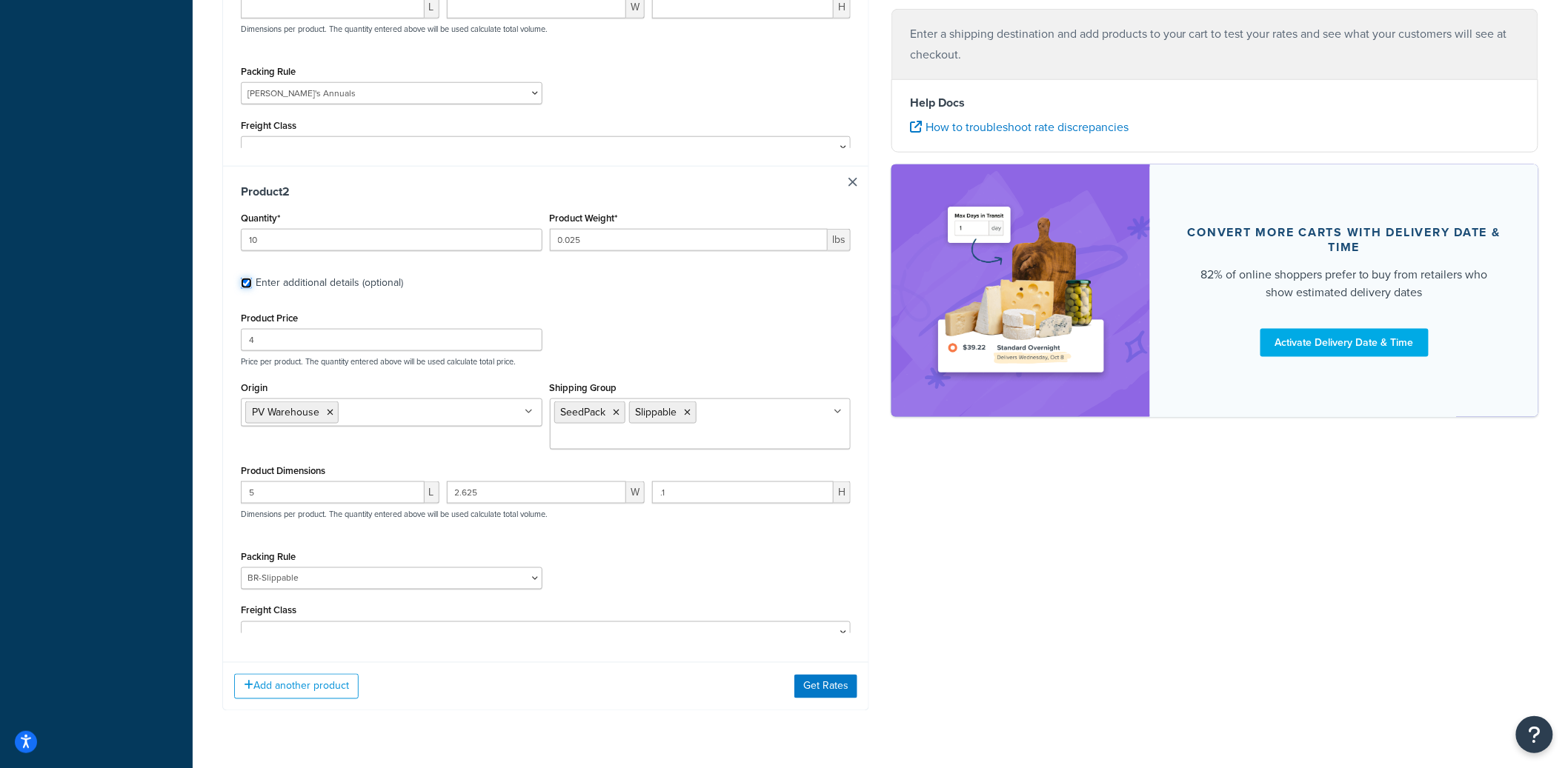
scroll to position [611, 0]
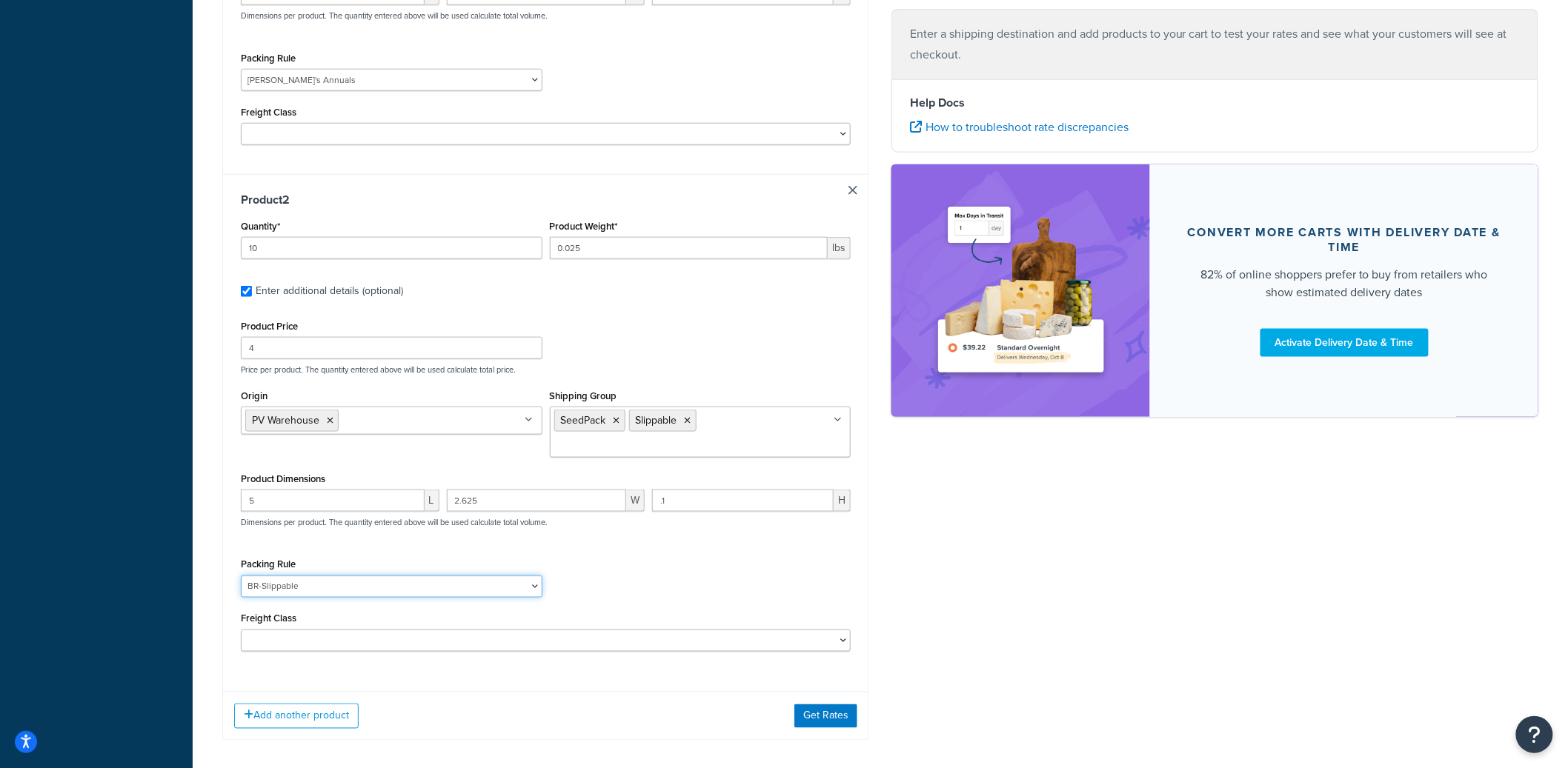
click at [329, 576] on select "1 Gallon 10 Inch Plant Markers 20 Inch Plant Markers AHS 4 claw GO500 AHS 5 Gal…" at bounding box center [391, 587] width 301 height 22
select select "23050"
click at [241, 576] on select "1 Gallon 10 Inch Plant Markers 20 Inch Plant Markers AHS 4 claw GO500 AHS 5 Gal…" at bounding box center [391, 587] width 301 height 22
click at [814, 705] on button "Get Rates" at bounding box center [826, 716] width 63 height 23
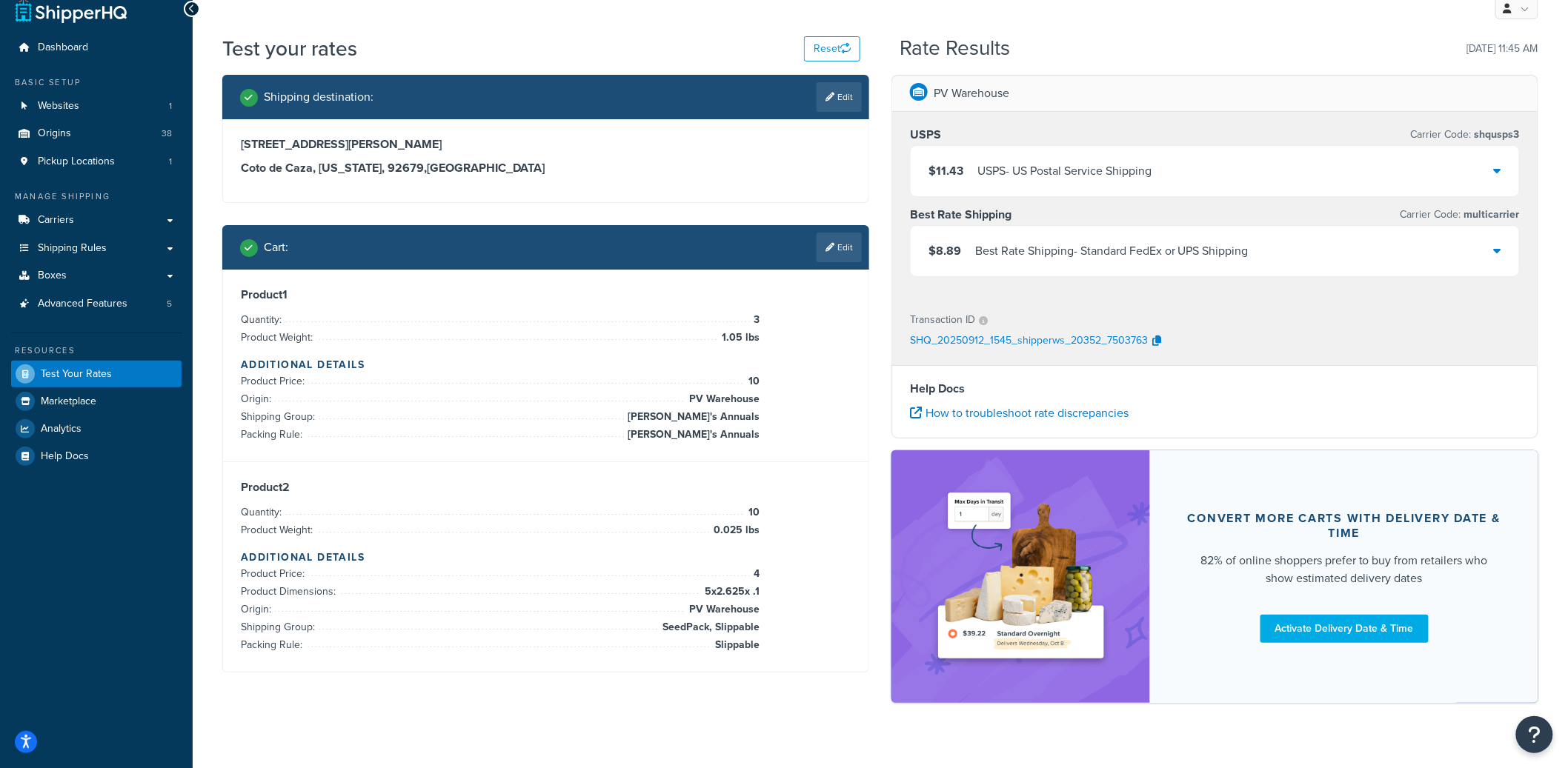
scroll to position [42, 0]
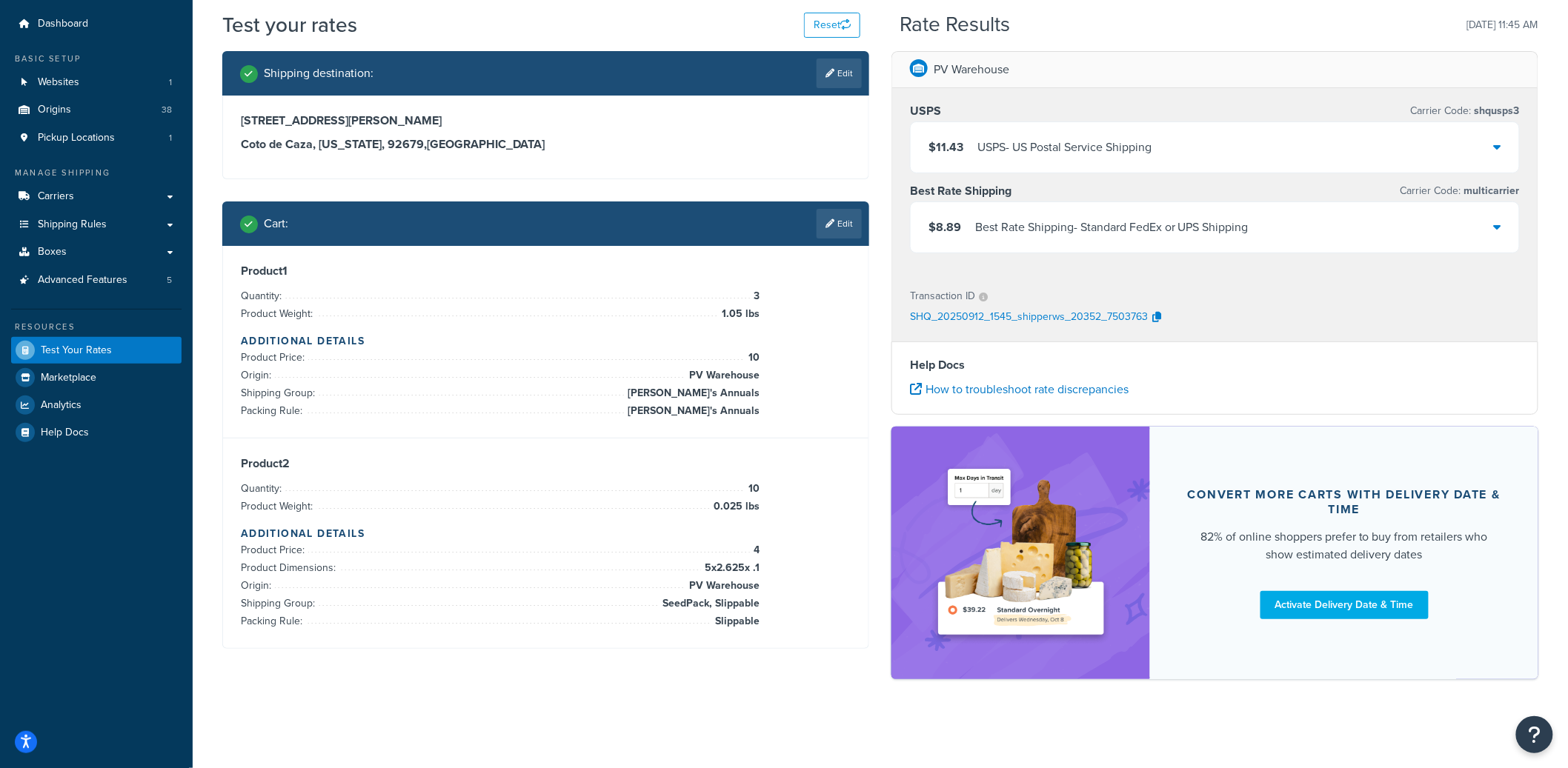
click at [1060, 224] on div "Best Rate Shipping - Standard FedEx or UPS Shipping" at bounding box center [1111, 227] width 273 height 21
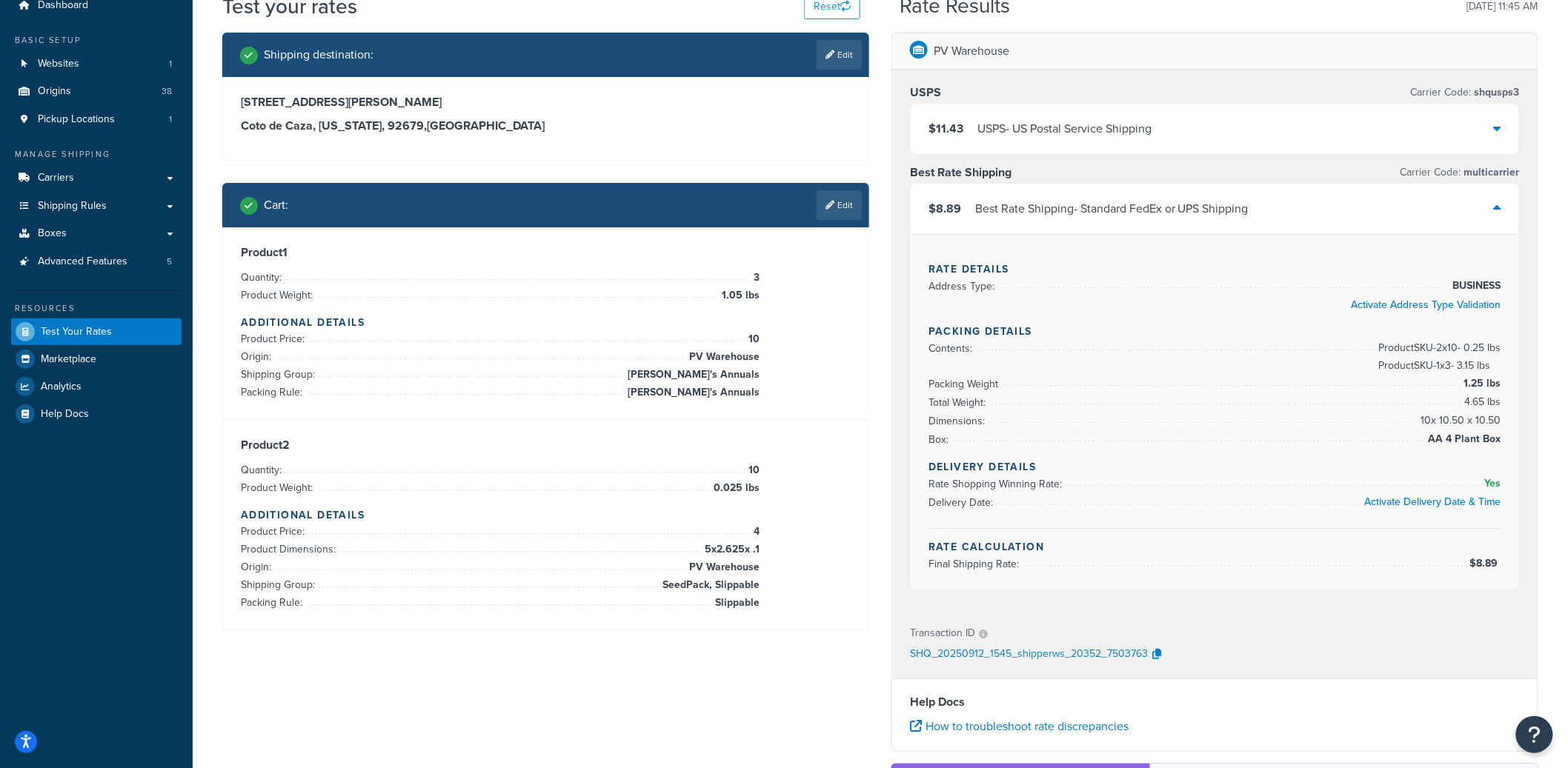
scroll to position [57, 0]
